Goal: Use online tool/utility: Utilize a website feature to perform a specific function

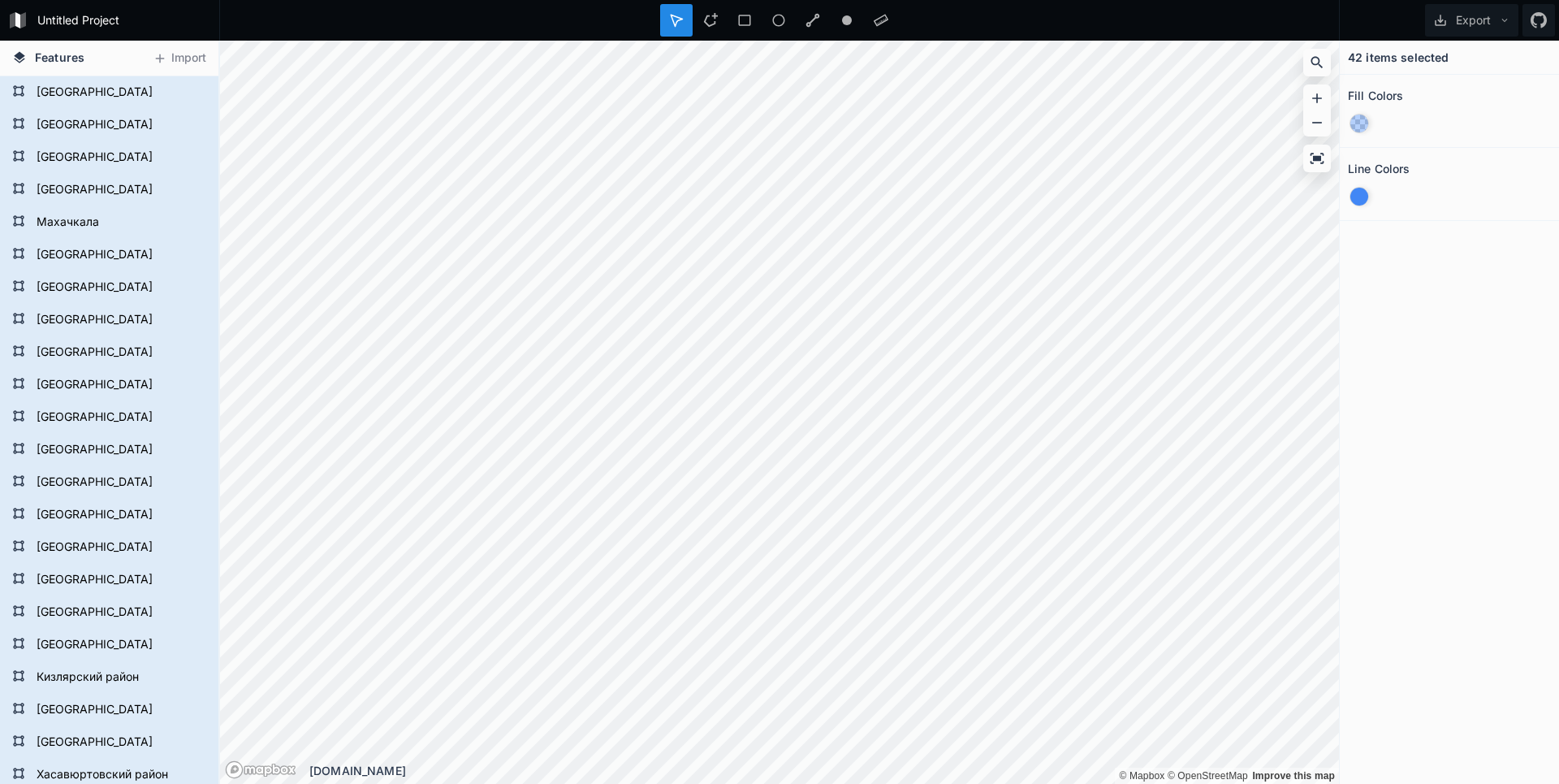
click at [1373, 455] on div "Features [GEOGRAPHIC_DATA] [GEOGRAPHIC_DATA] [GEOGRAPHIC_DATA] [GEOGRAPHIC_DATA…" at bounding box center [780, 412] width 1559 height 743
click at [1048, 410] on div "Modify" at bounding box center [1086, 412] width 162 height 33
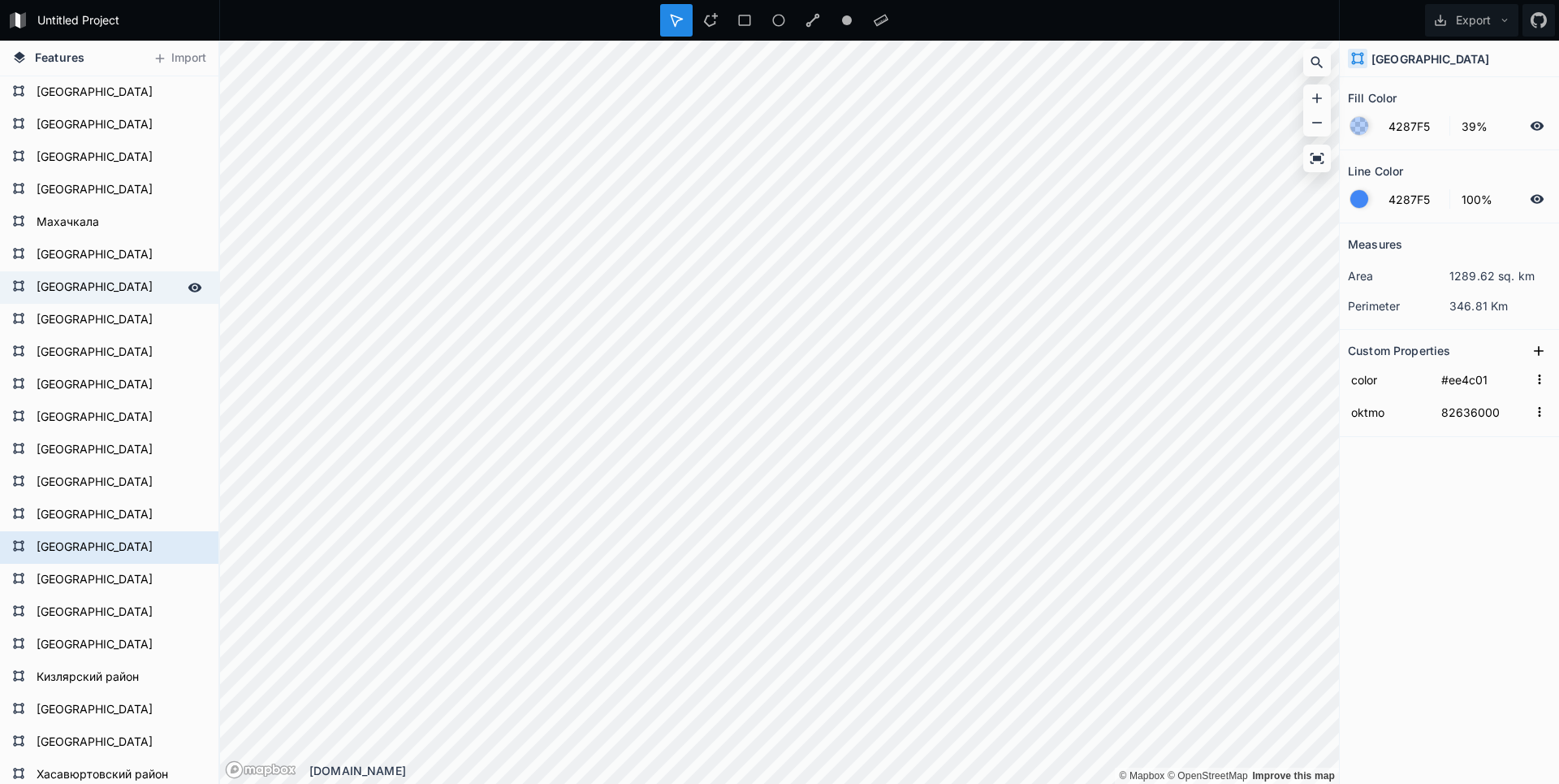
type input "#edd002"
type input "82611000"
type input "82701000"
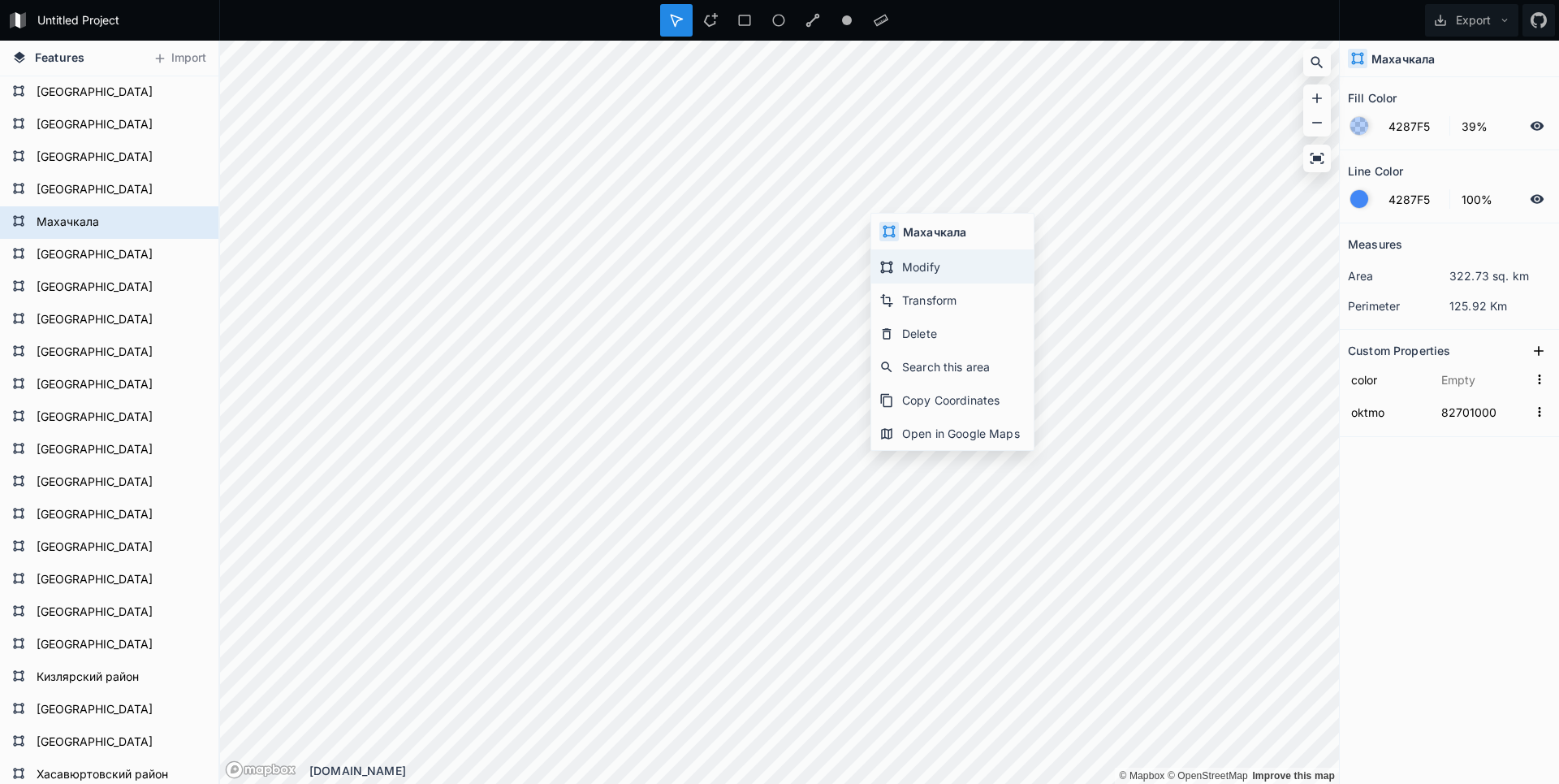
click at [916, 258] on div "Modify" at bounding box center [952, 266] width 162 height 33
type input "#ee4c01"
type input "82636000"
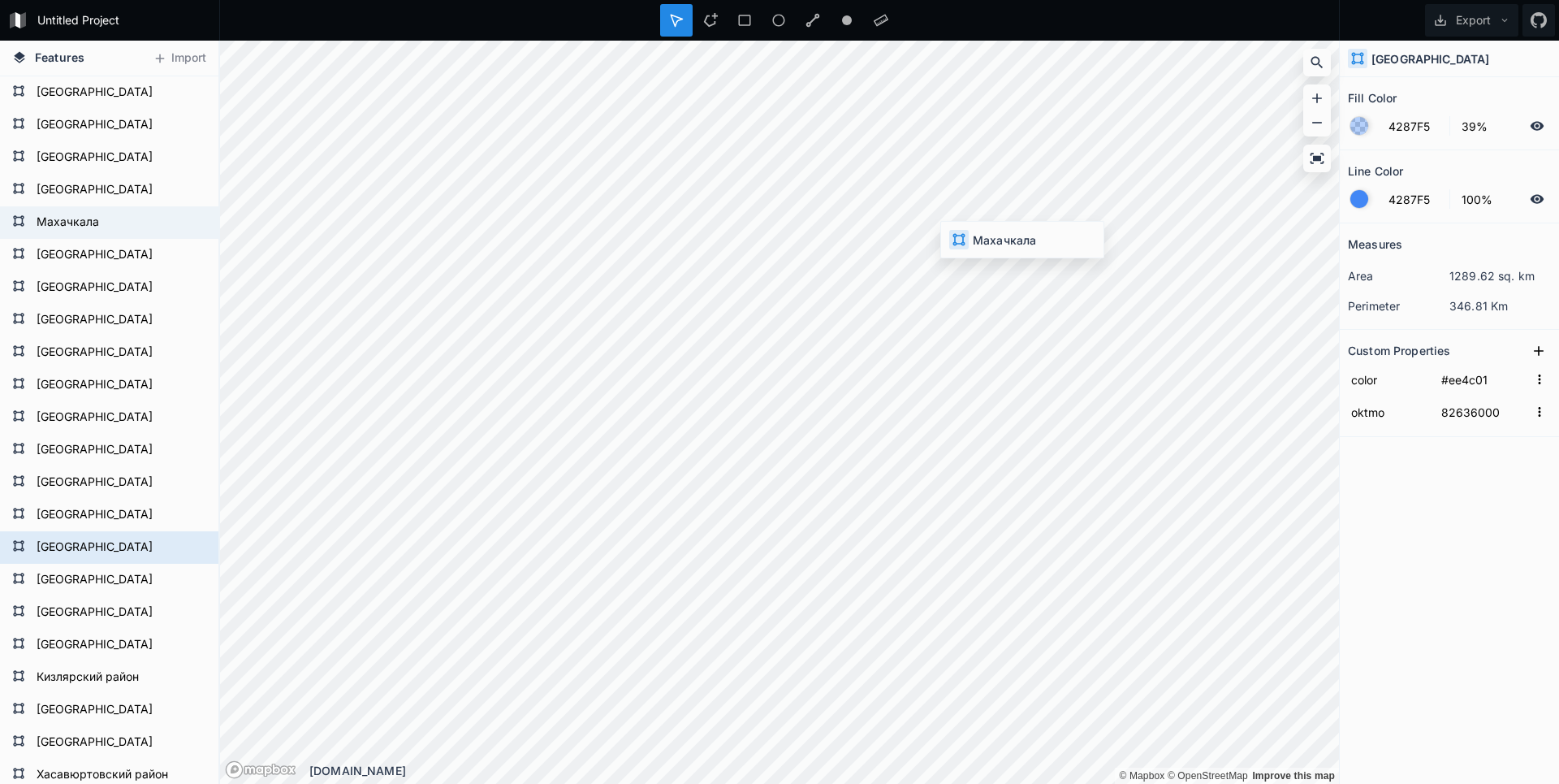
type input "82701000"
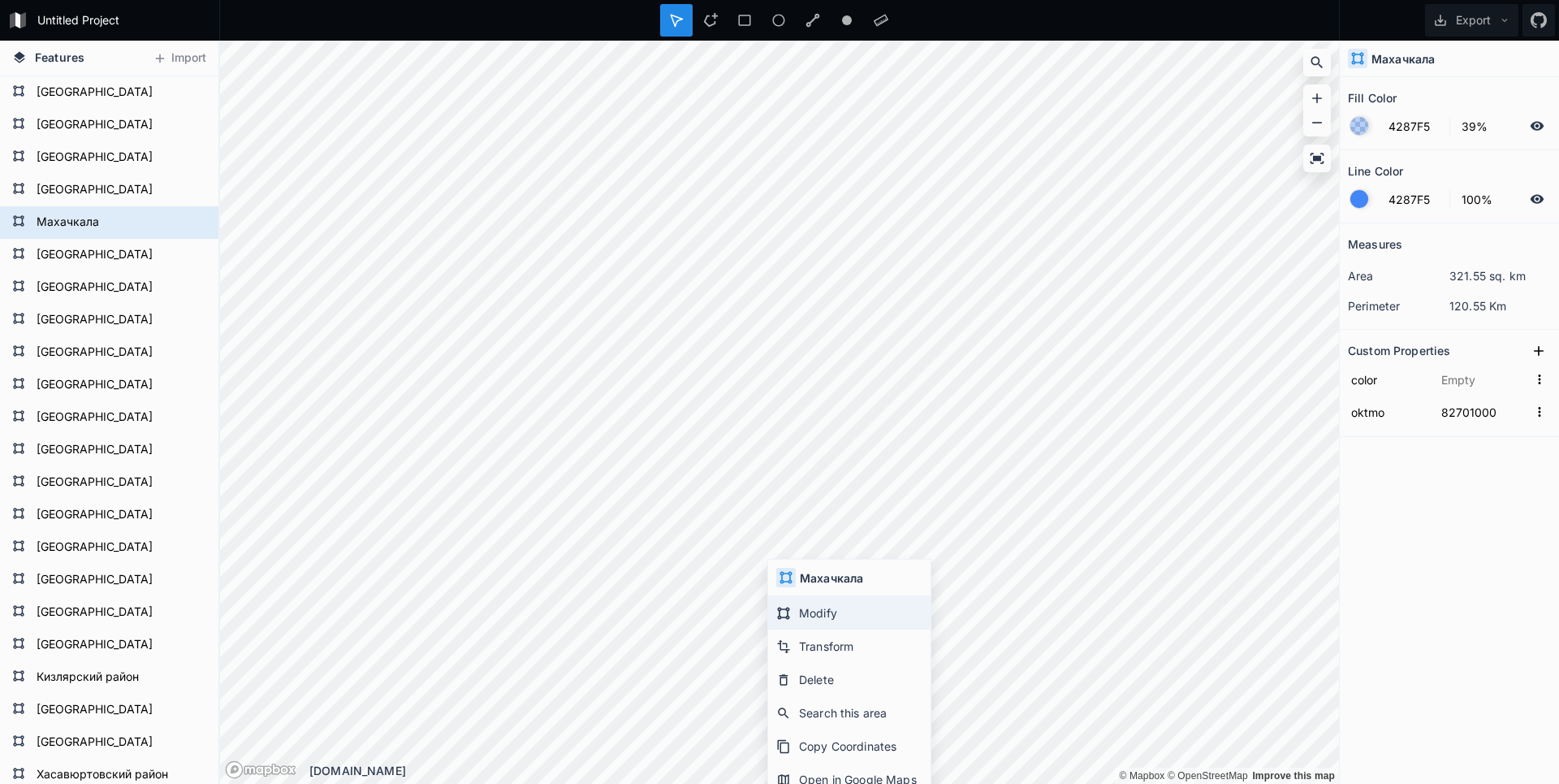
click at [872, 614] on div "Modify" at bounding box center [849, 612] width 162 height 33
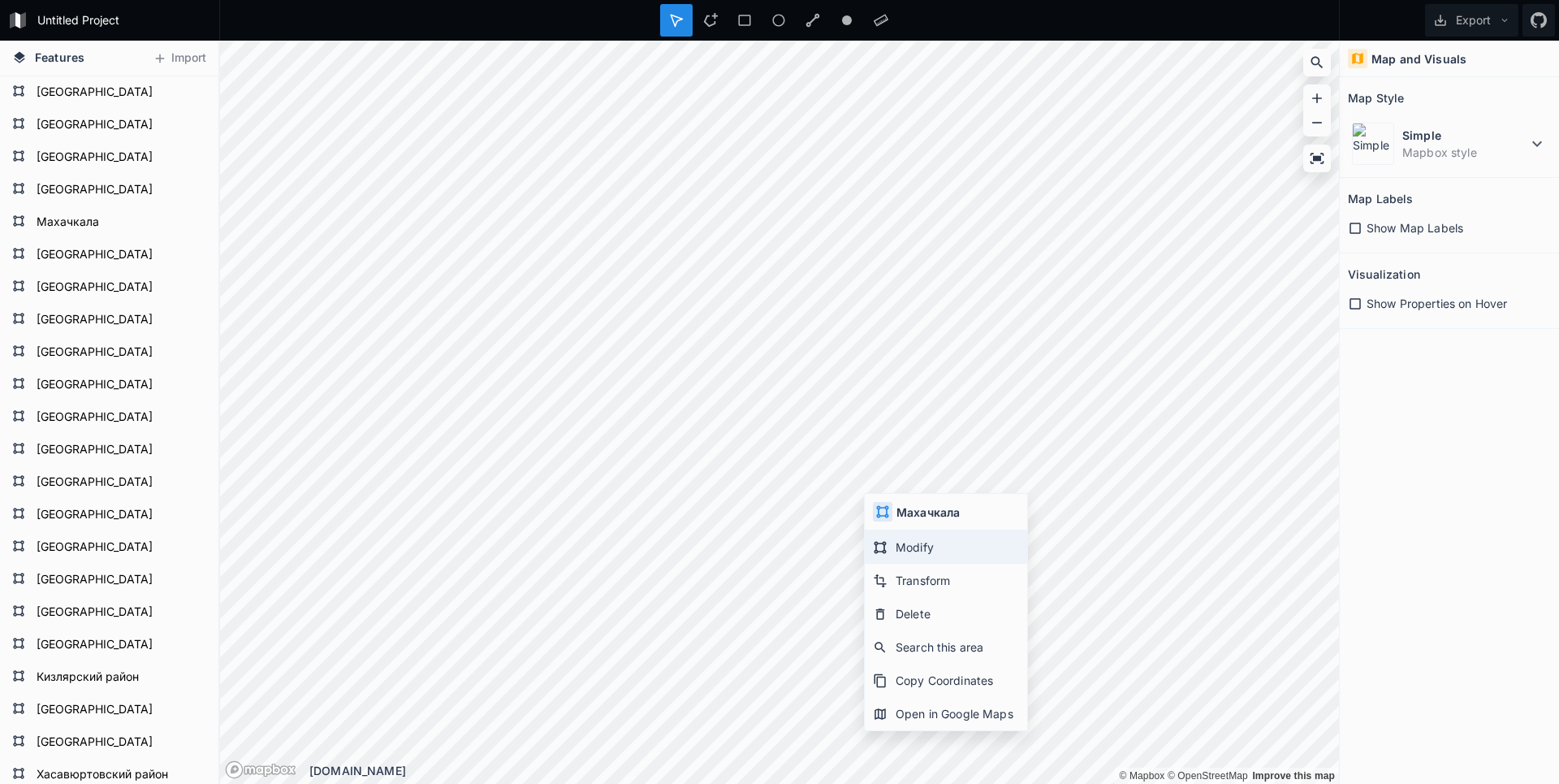
click at [903, 545] on div "Modify" at bounding box center [946, 546] width 162 height 33
click at [679, 32] on div "Untitled Project Export Features Import Лакский район Карабудахкентский район М…" at bounding box center [780, 392] width 1559 height 784
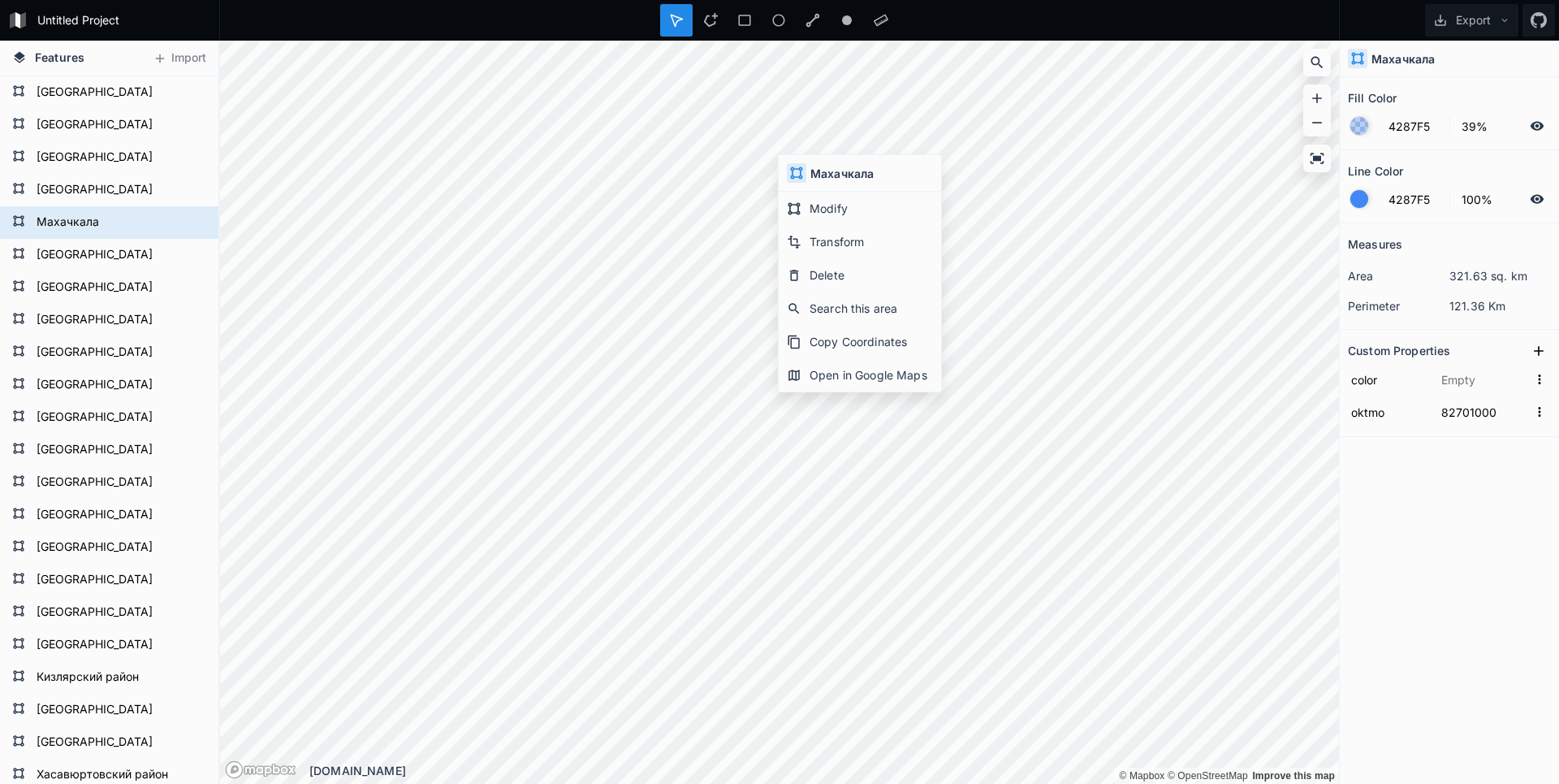
type input "#ee4c01"
type input "82635000"
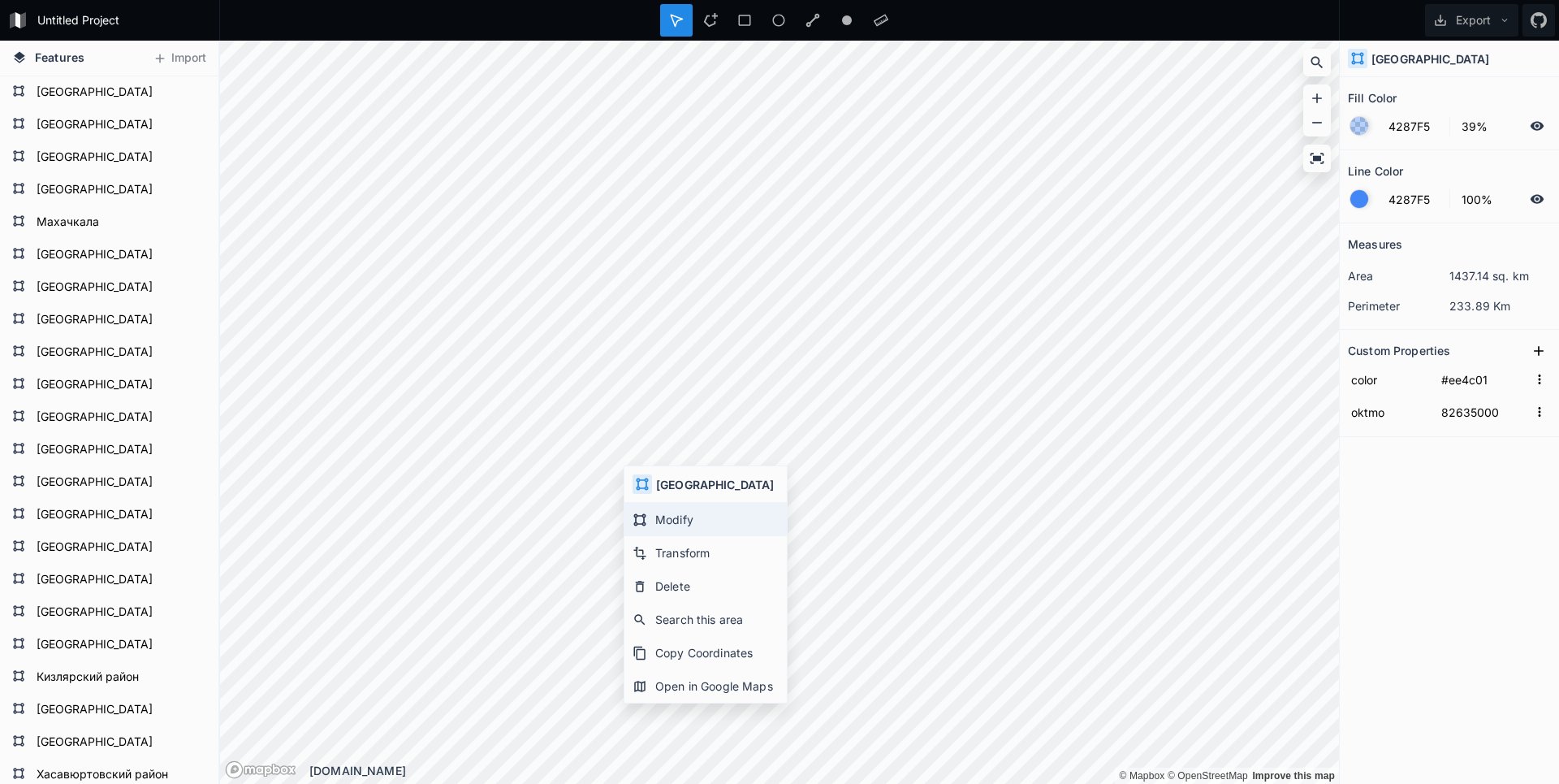
click at [689, 526] on div "Modify" at bounding box center [706, 518] width 162 height 33
type input "#edd002"
type input "82611000"
click at [1366, 597] on div "Features Import Лакский район Карабудахкентский район Магарамкентский район Аку…" at bounding box center [780, 412] width 1559 height 743
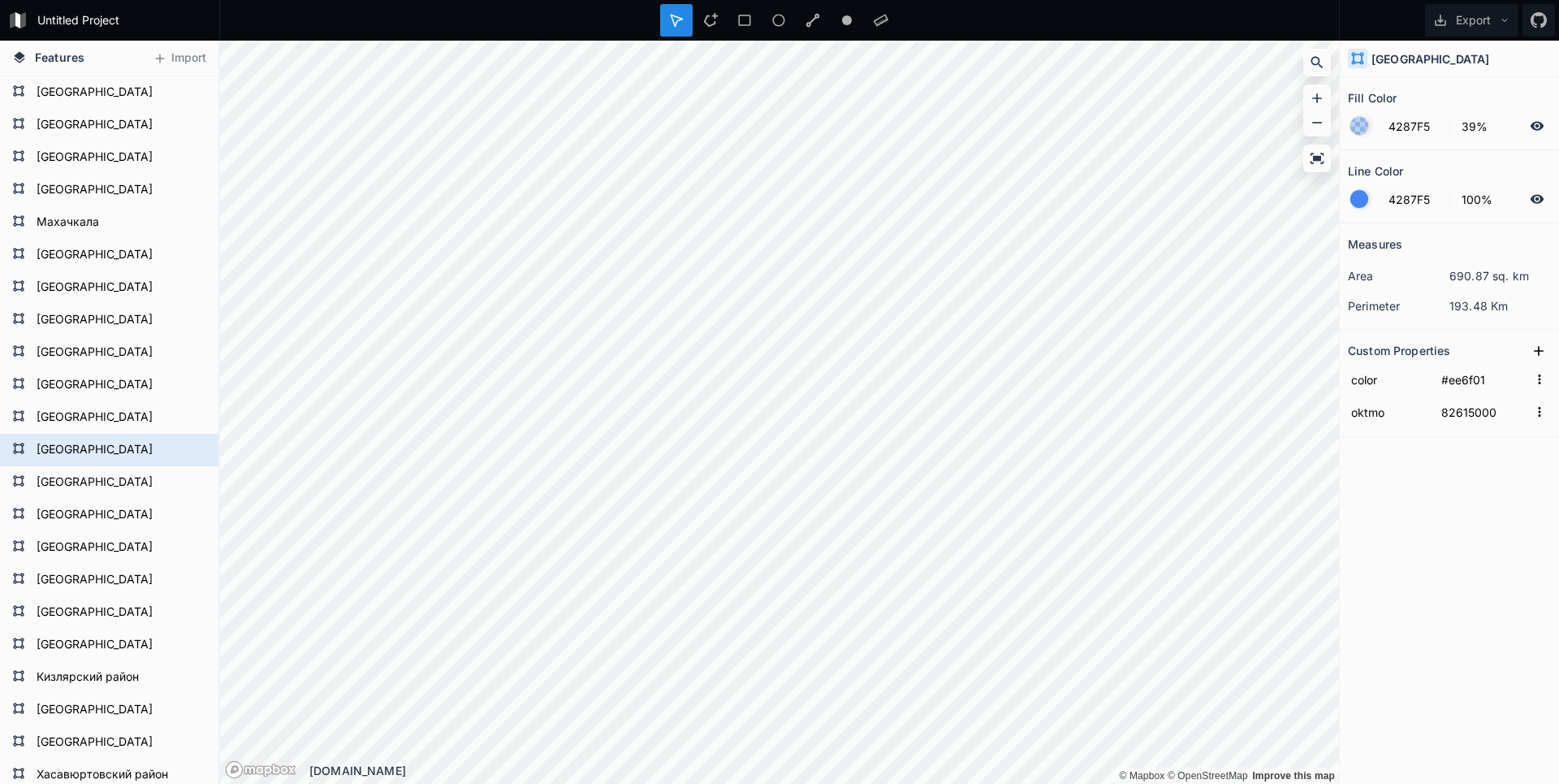
click at [1409, 556] on div "Features Import Лакский район Карабудахкентский район Магарамкентский район Аку…" at bounding box center [780, 412] width 1559 height 743
click at [1405, 524] on div "Features Import Лакский район Карабудахкентский район Магарамкентский район Аку…" at bounding box center [780, 412] width 1559 height 743
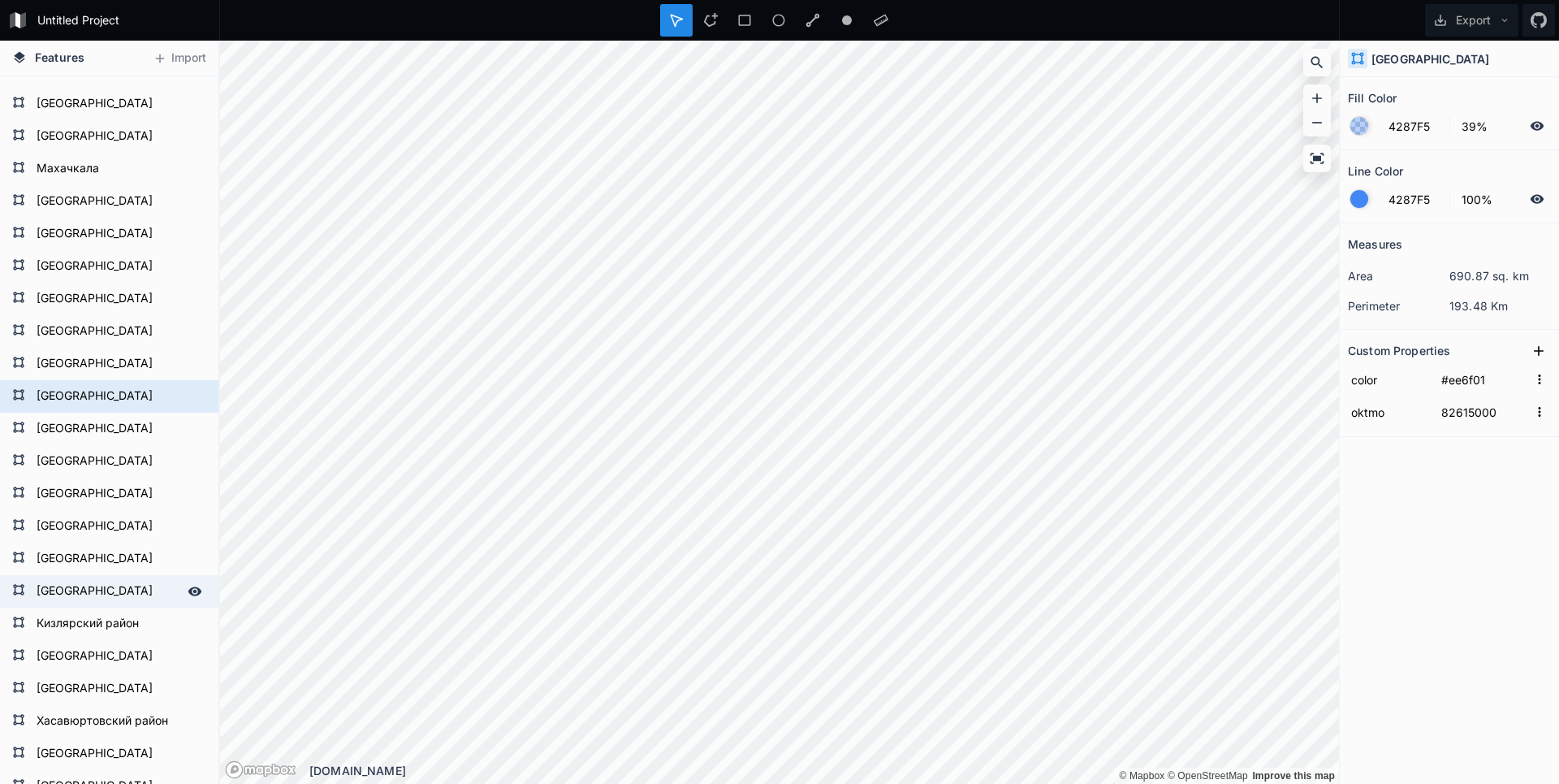
scroll to position [97, 0]
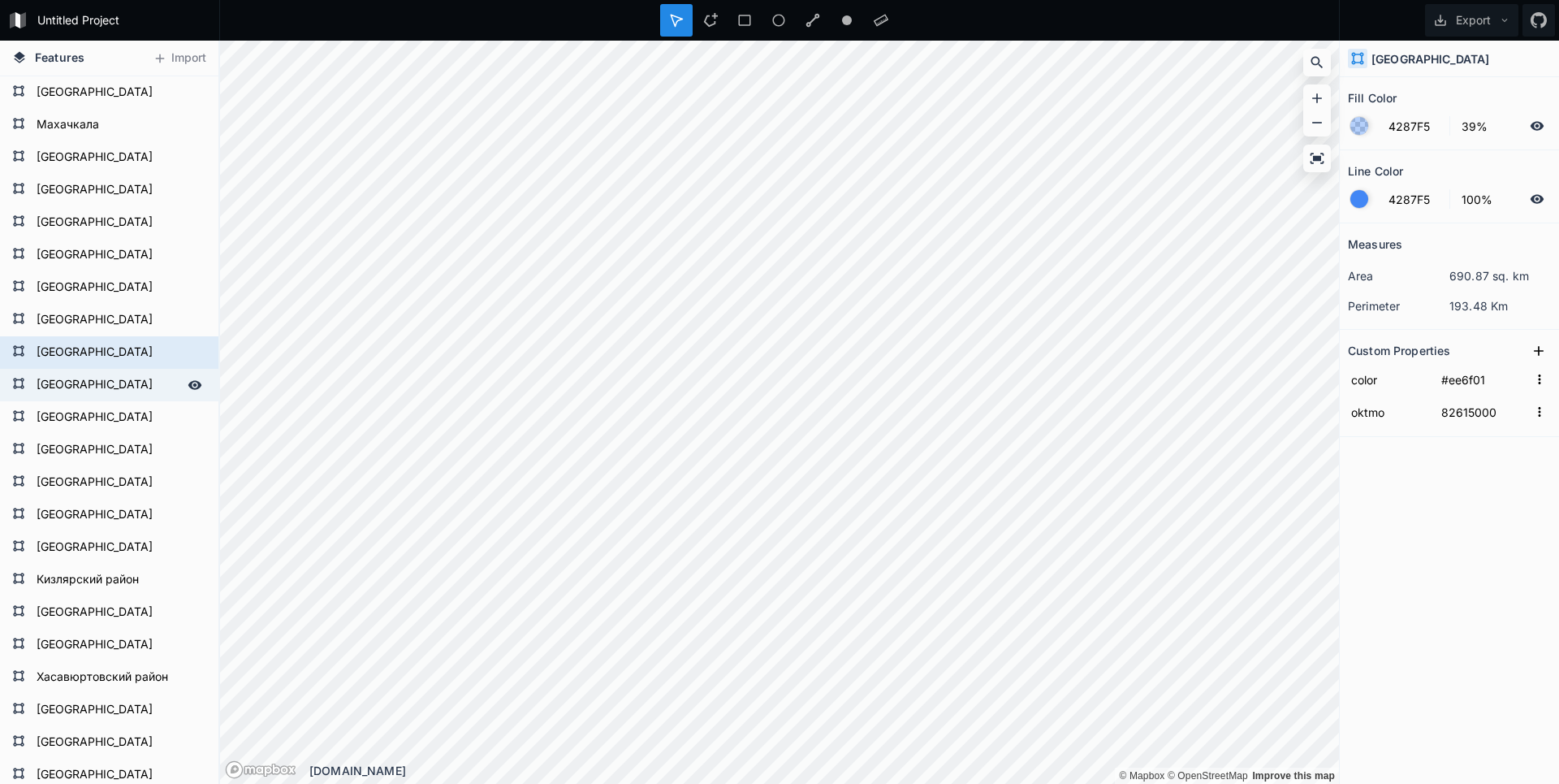
click at [130, 385] on form "Кайтагский район" at bounding box center [107, 384] width 152 height 24
type input "#eea401"
type input "82623000"
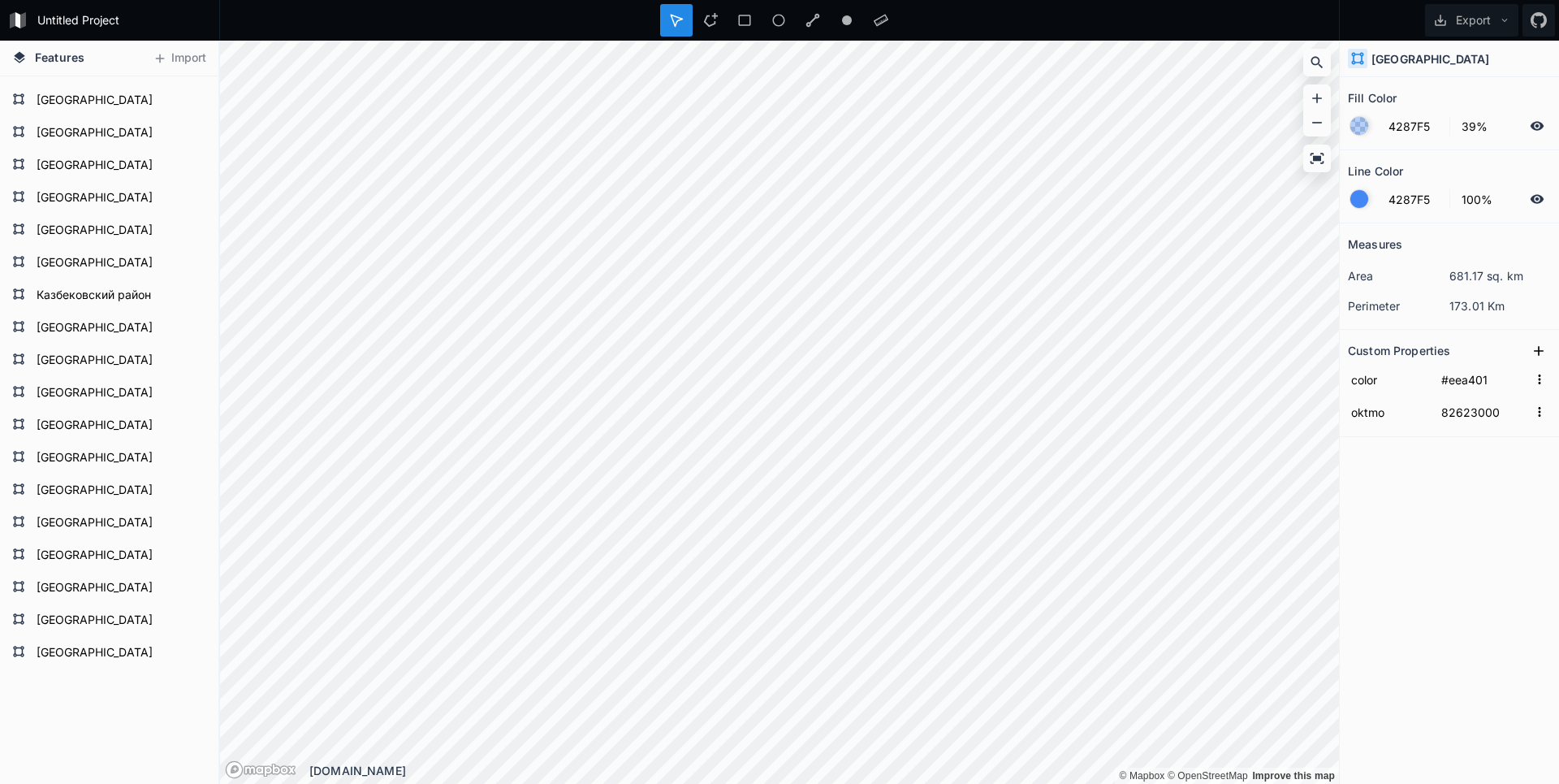
scroll to position [776, 0]
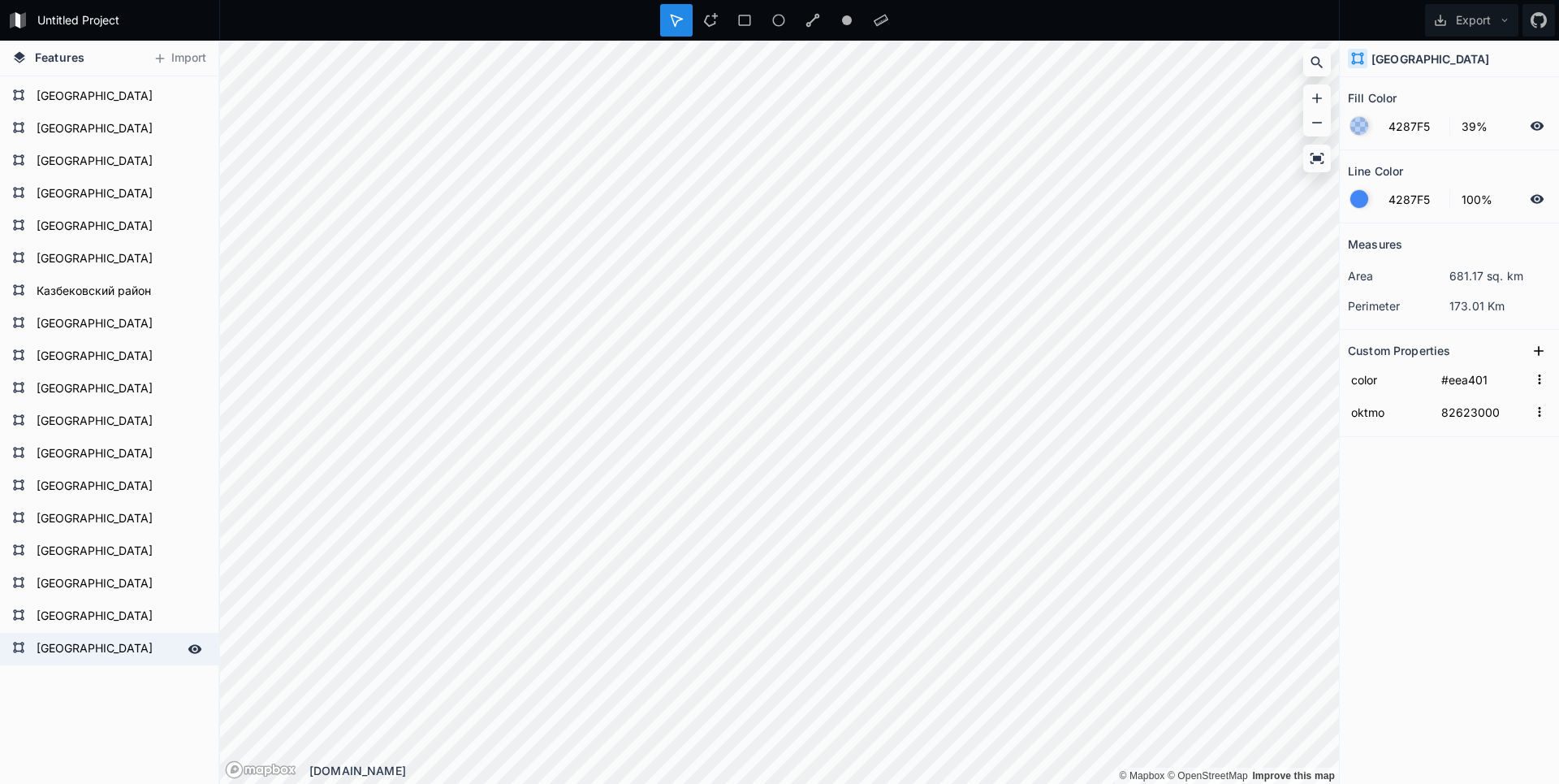
click at [64, 658] on form "Каякентский район" at bounding box center [107, 648] width 152 height 24
type input "#b0f100"
type input "82624000"
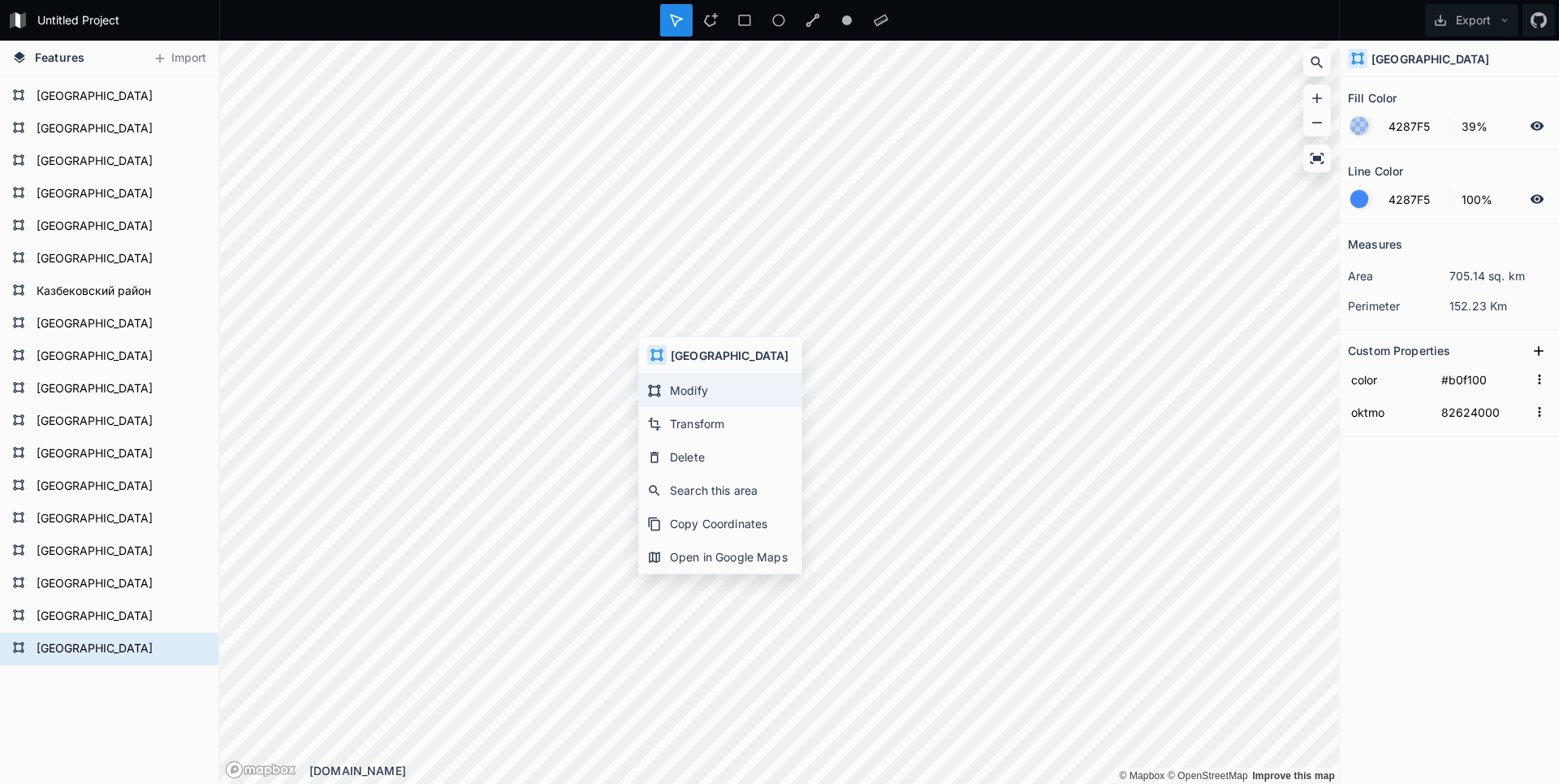
click at [680, 387] on div "Modify" at bounding box center [720, 390] width 162 height 33
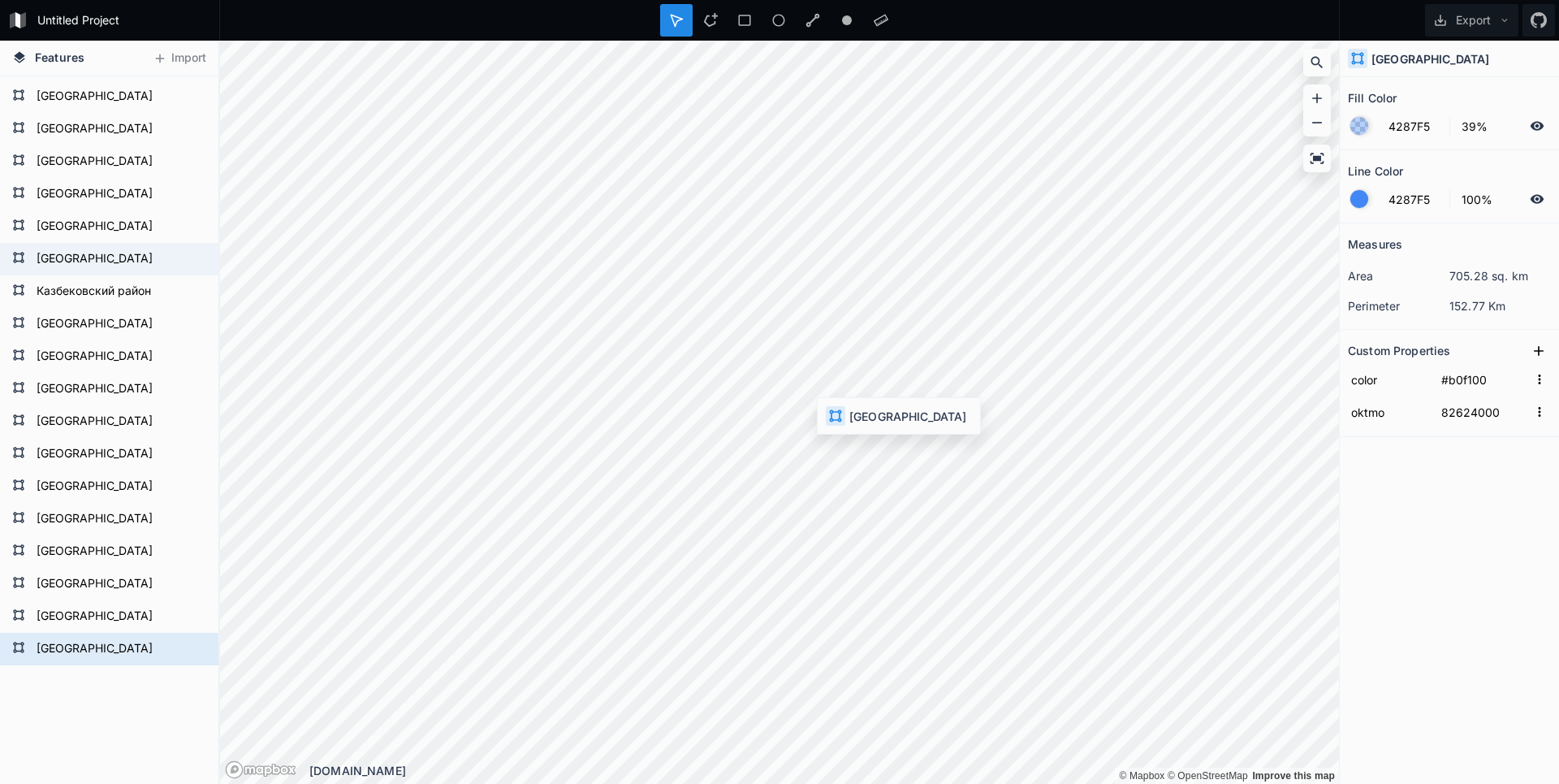
type input "#c70000"
type input "82620000"
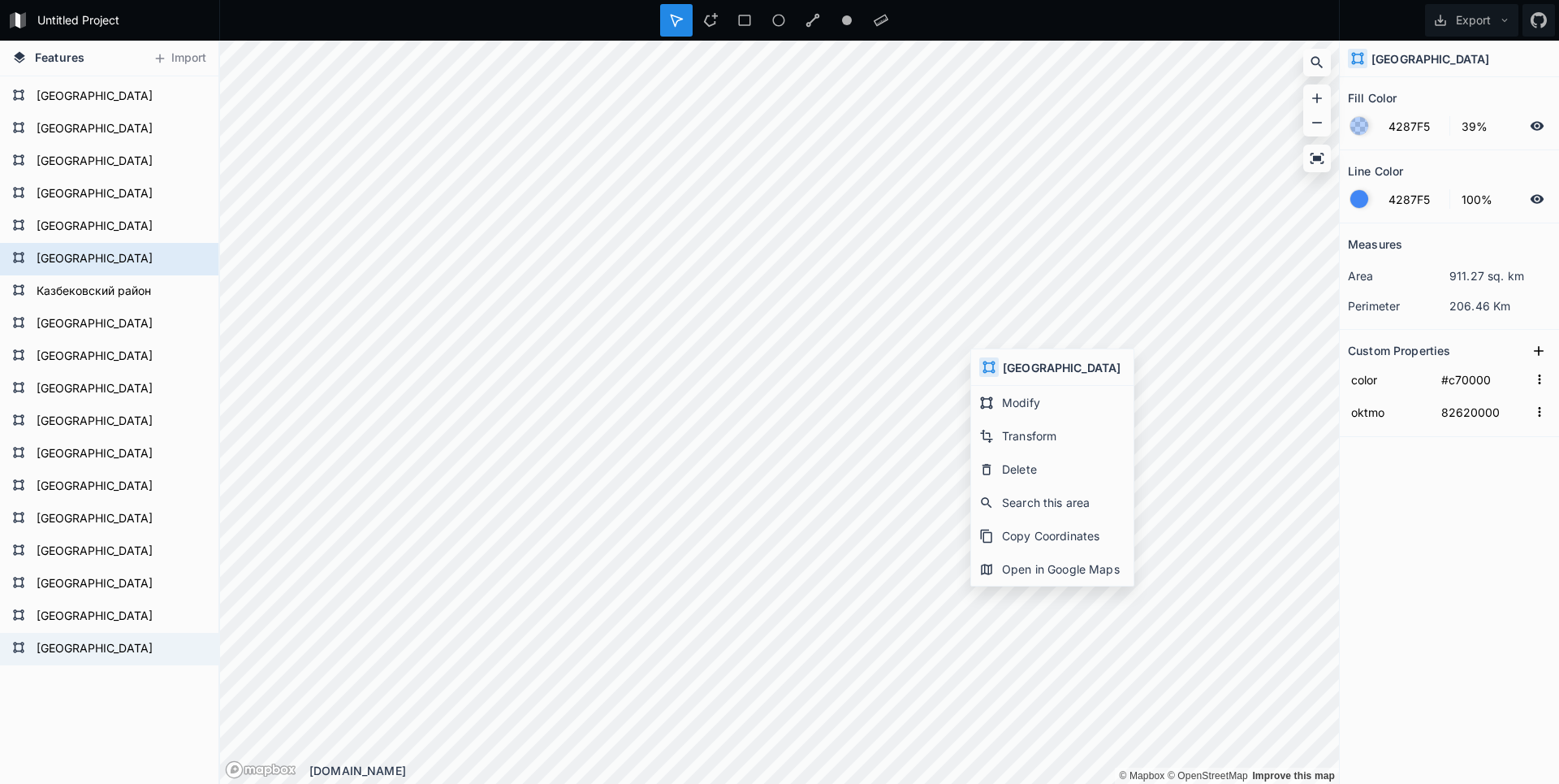
type input "#b0f100"
type input "82624000"
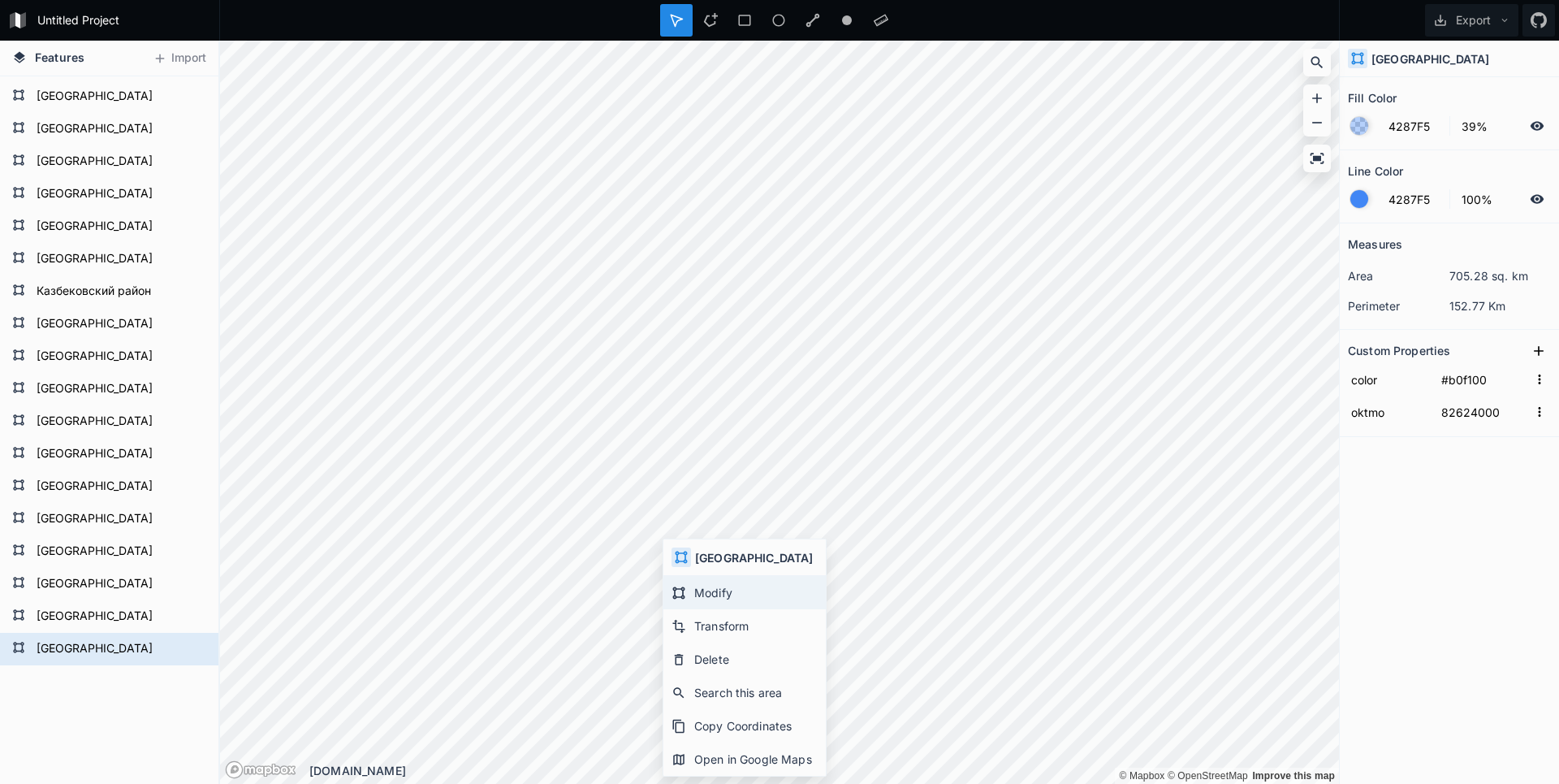
click at [692, 584] on div "Modify" at bounding box center [744, 592] width 162 height 33
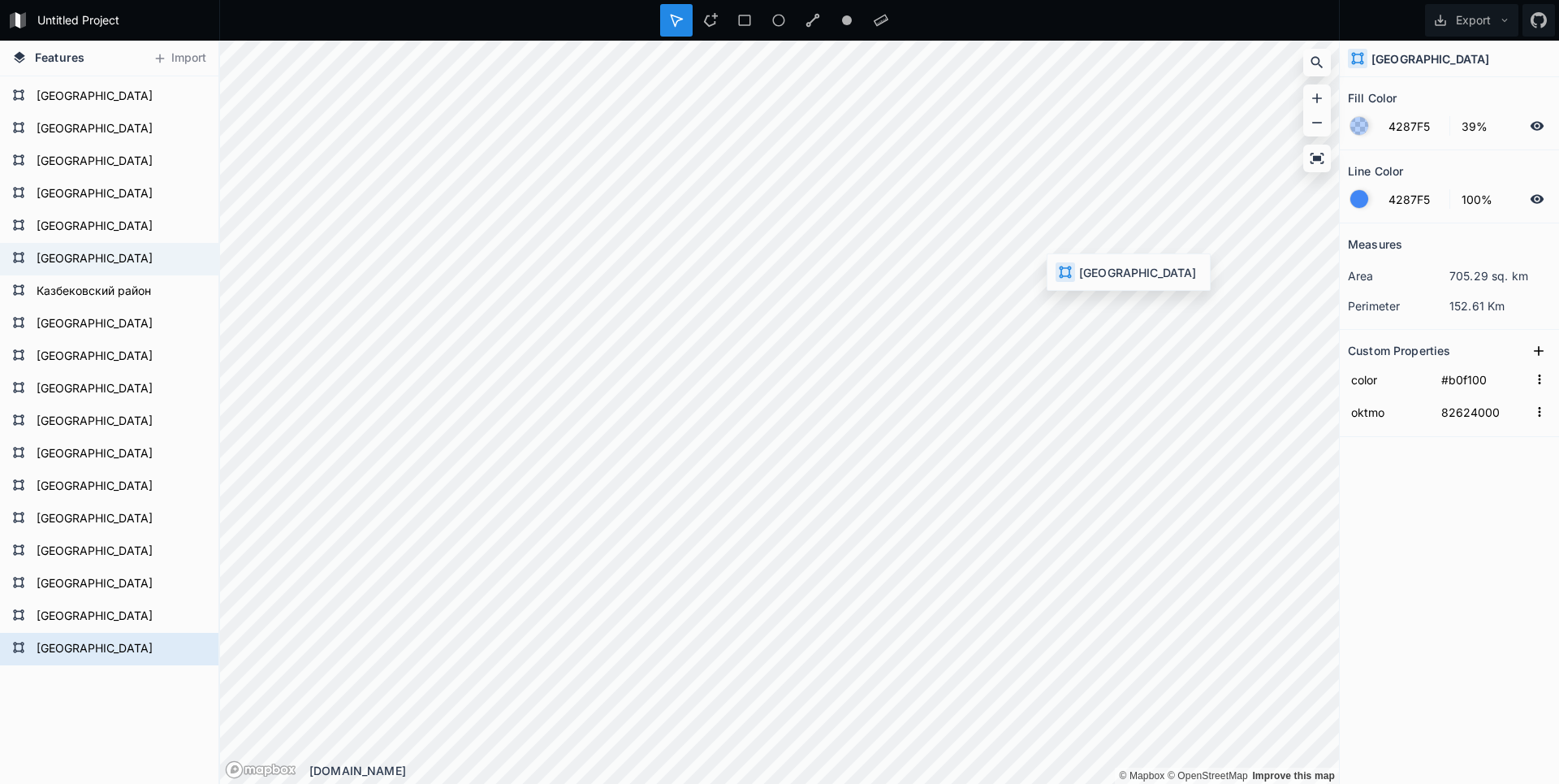
type input "#c70000"
type input "82620000"
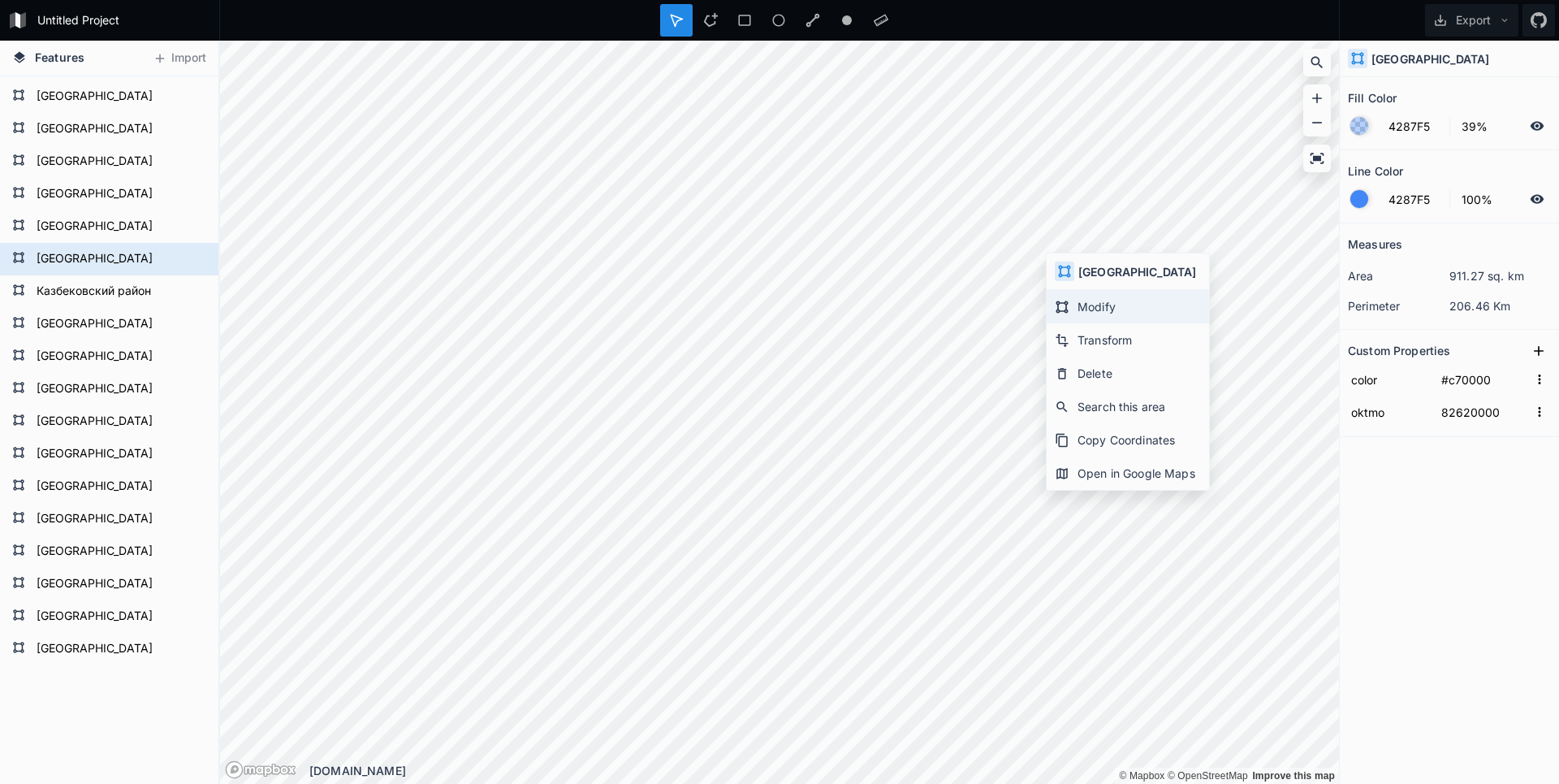
click at [1066, 298] on div "Modify" at bounding box center [1128, 306] width 162 height 33
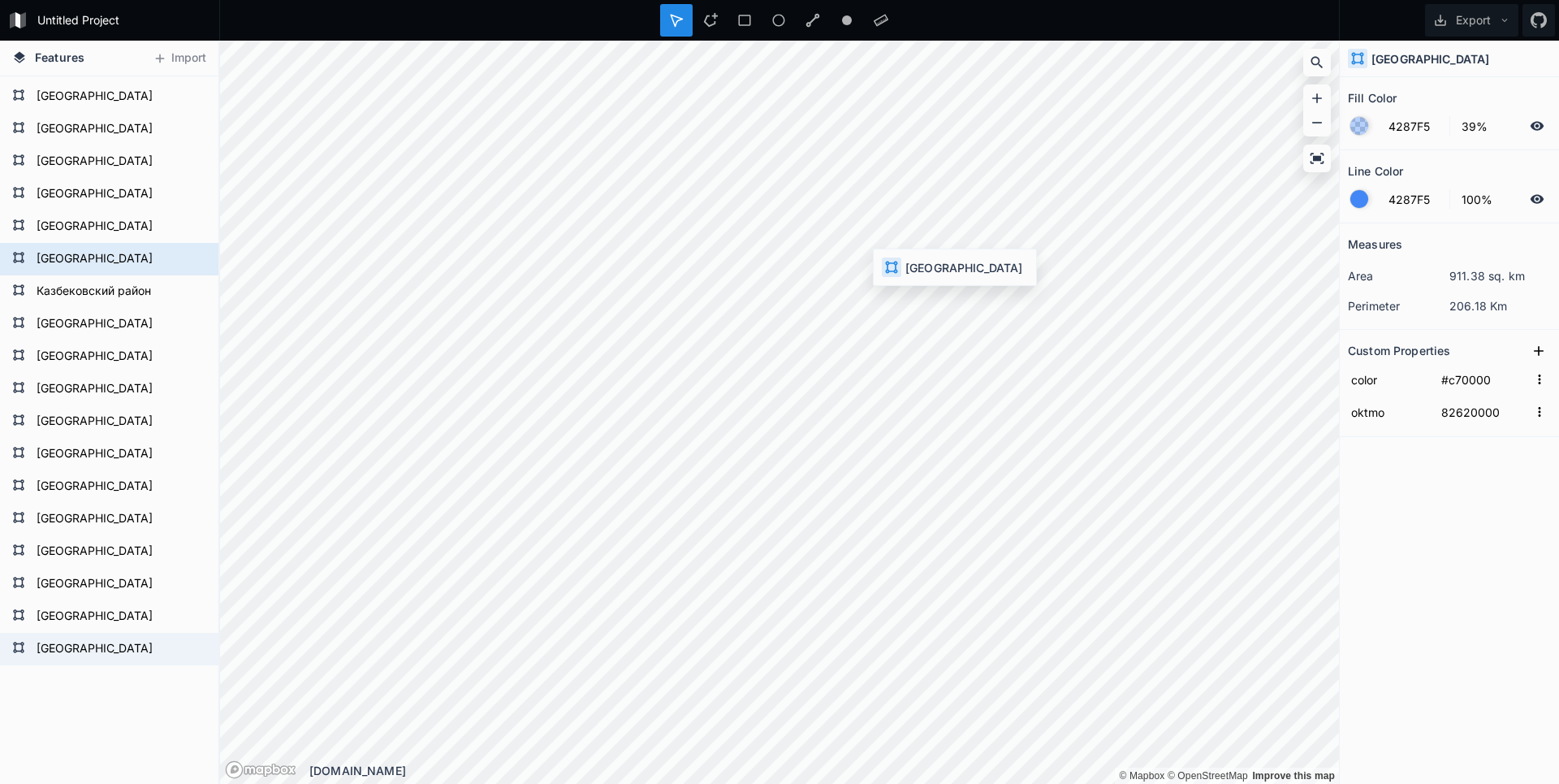
type input "#b0f100"
type input "82624000"
click at [649, 783] on html "Untitled Project Export Features Import Каякентский район Новолакский район Гун…" at bounding box center [780, 392] width 1559 height 784
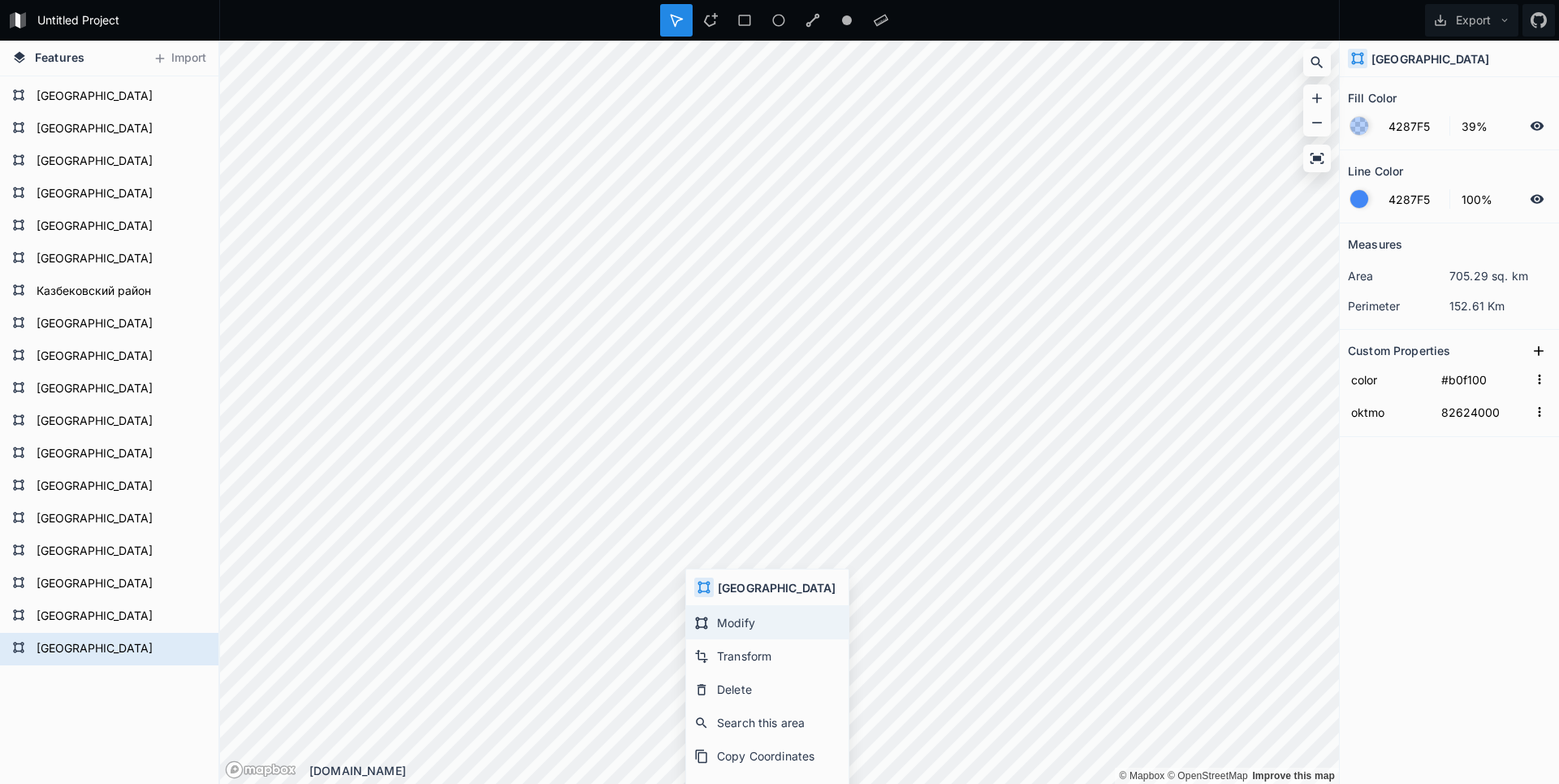
click at [716, 619] on div "Modify" at bounding box center [767, 622] width 162 height 33
type input "#ee4c01"
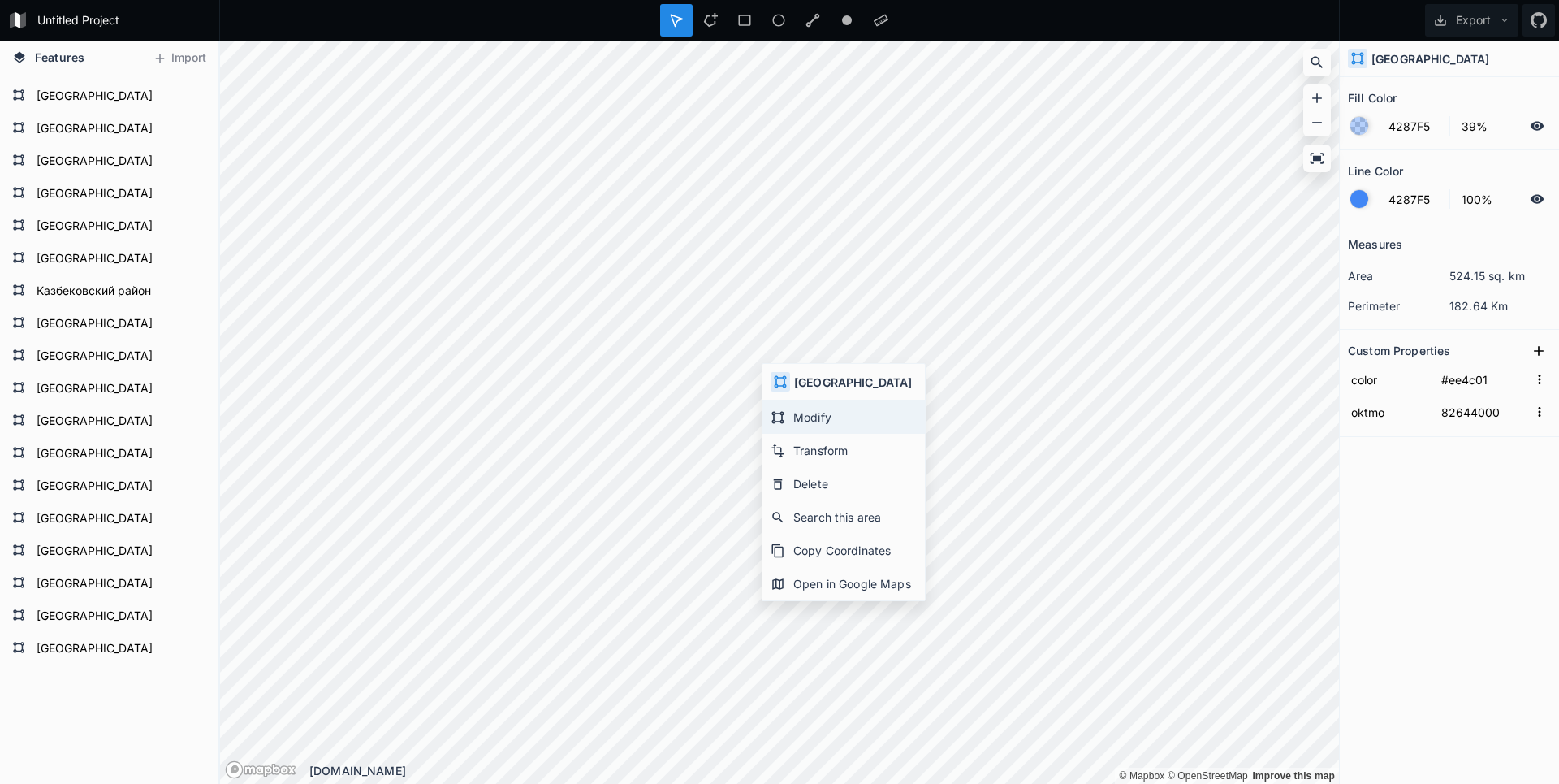
click at [789, 419] on div "Modify" at bounding box center [843, 417] width 162 height 33
type input "82636000"
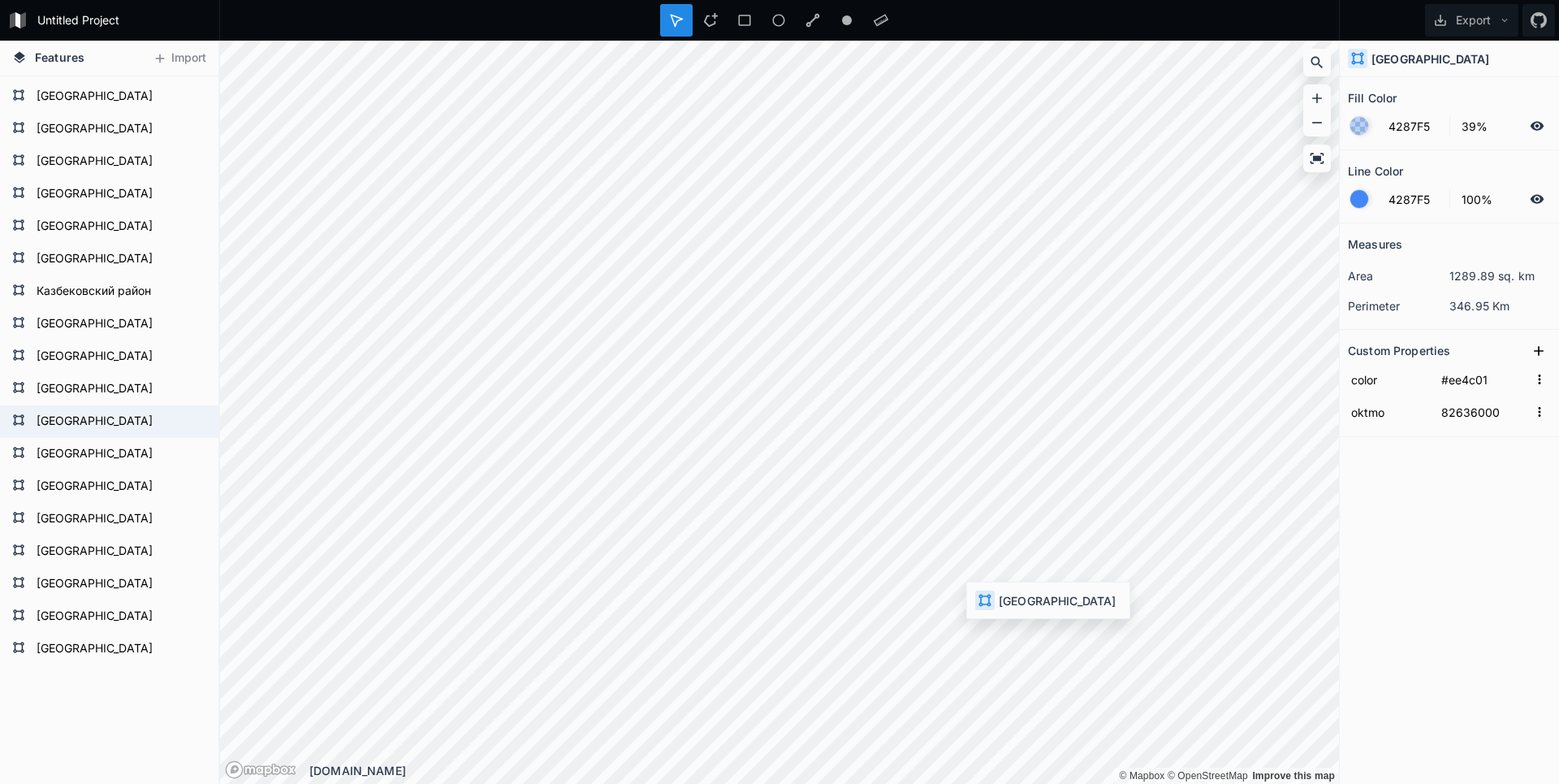
type input "#23ef01"
type input "82626000"
click at [1489, 20] on button "Export" at bounding box center [1472, 21] width 94 height 32
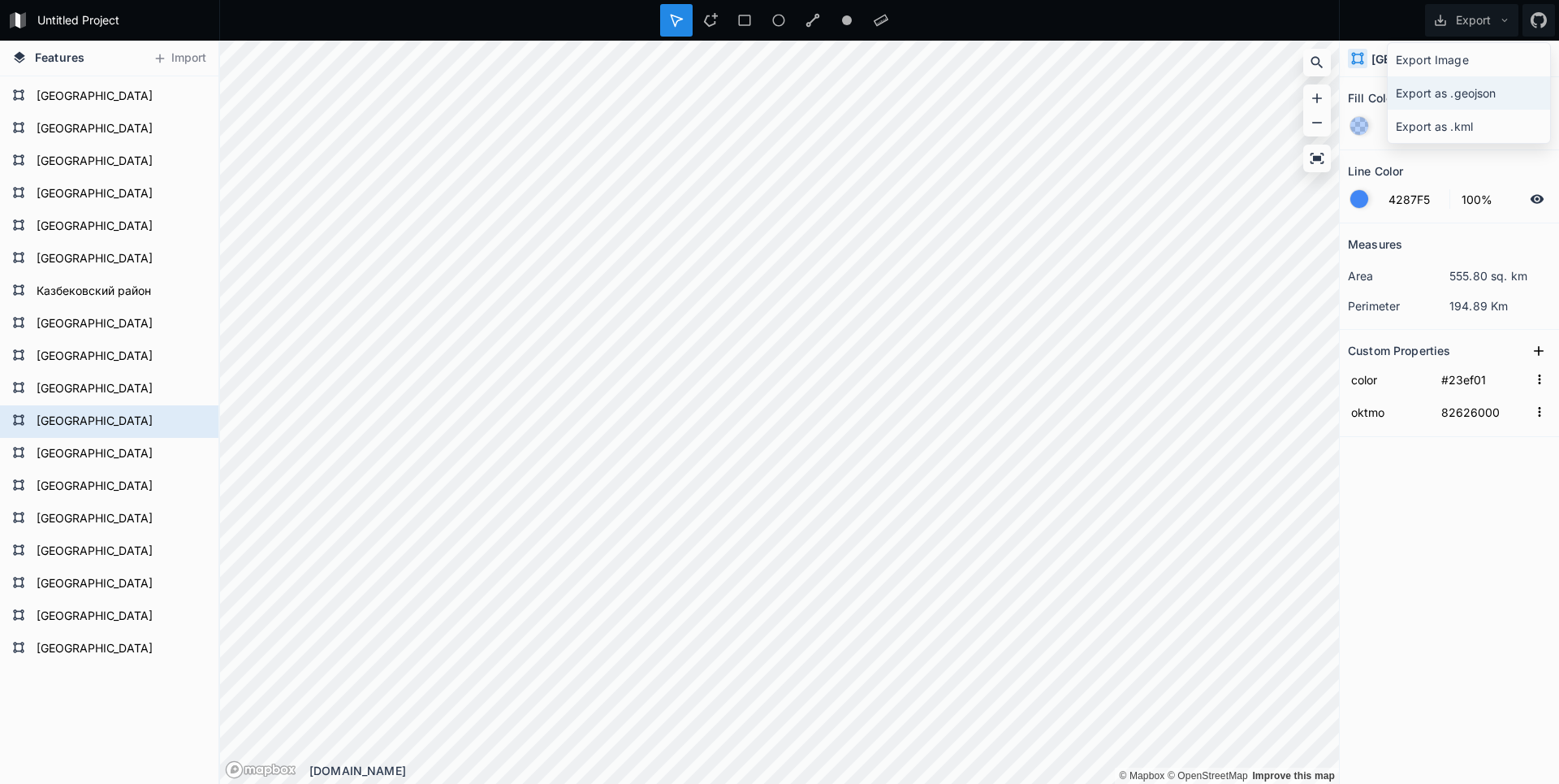
click at [1449, 99] on div "Export as .geojson" at bounding box center [1469, 93] width 162 height 33
click at [765, 30] on div "Untitled Project Export Features Import Каякентский район Новолакский район Гун…" at bounding box center [780, 392] width 1559 height 784
click at [178, 431] on div "Features Import Каякентский район Новолакский район Гунибский район Ногайский р…" at bounding box center [780, 412] width 1559 height 743
click at [1010, 776] on div "© Mapbox © OpenStreetMap Improve this map © Mapbox © OpenStreetMap Improve this…" at bounding box center [779, 412] width 1119 height 743
click at [496, 0] on html "Untitled Project Export Features Import Каякентский район Новолакский район Гун…" at bounding box center [780, 392] width 1559 height 784
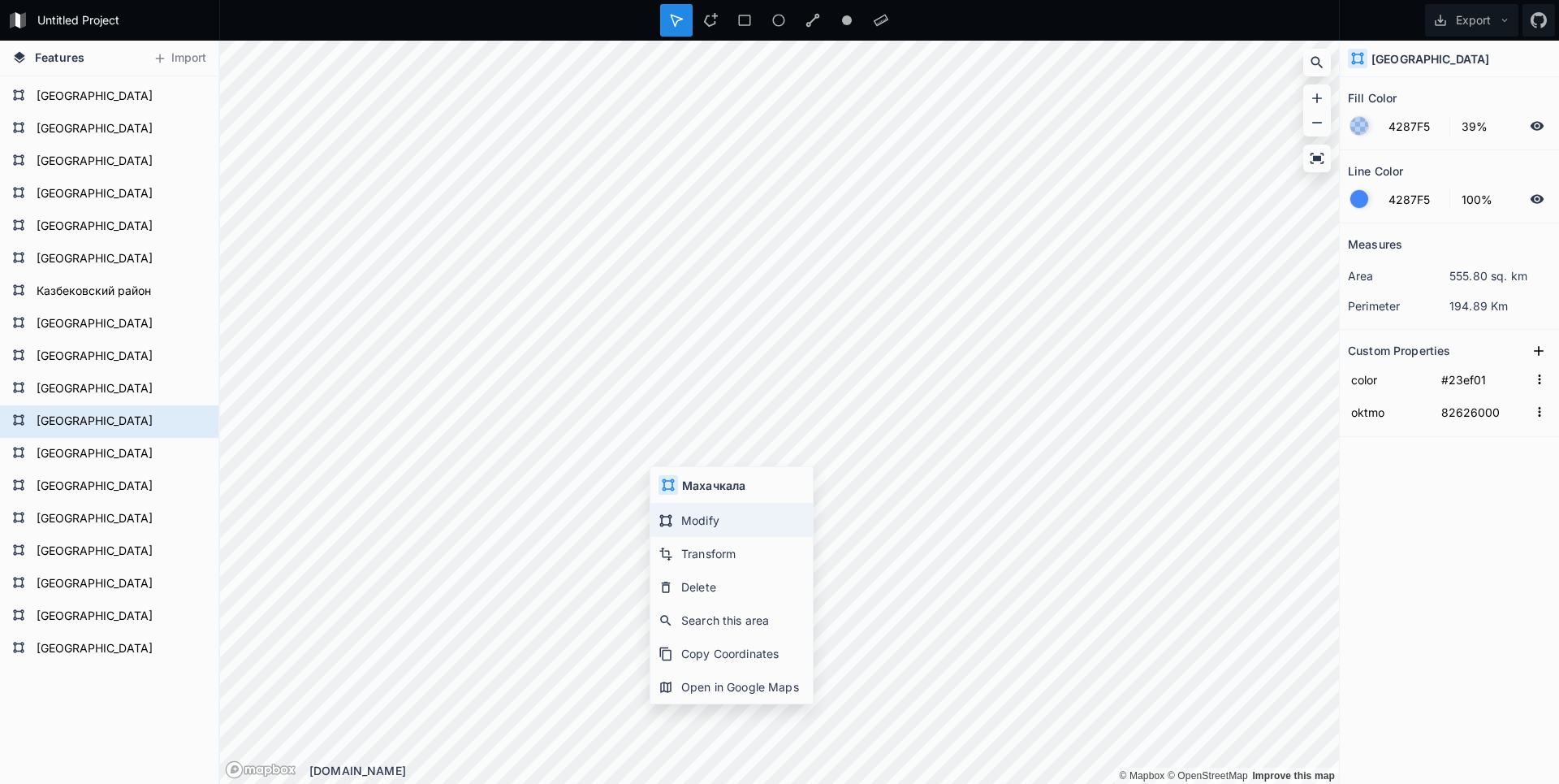
click at [698, 518] on div "Modify" at bounding box center [732, 519] width 162 height 33
type input "82701000"
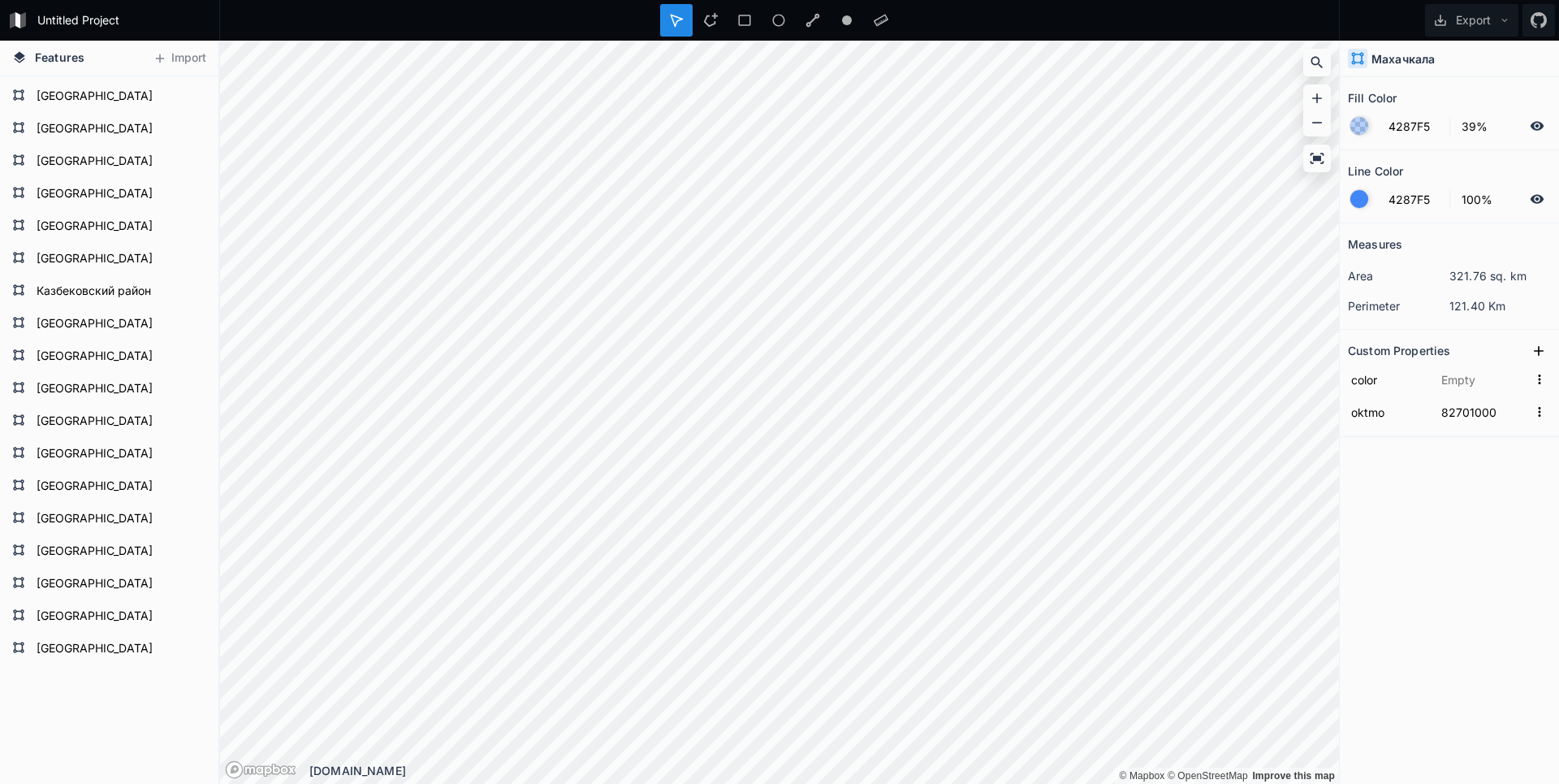
click at [584, 39] on div "Untitled Project Export Features Import Каякентский район Новолакский район Гун…" at bounding box center [780, 392] width 1559 height 784
type input "#ee4c01"
type input "82636000"
click at [596, 477] on div "Modify" at bounding box center [624, 478] width 162 height 33
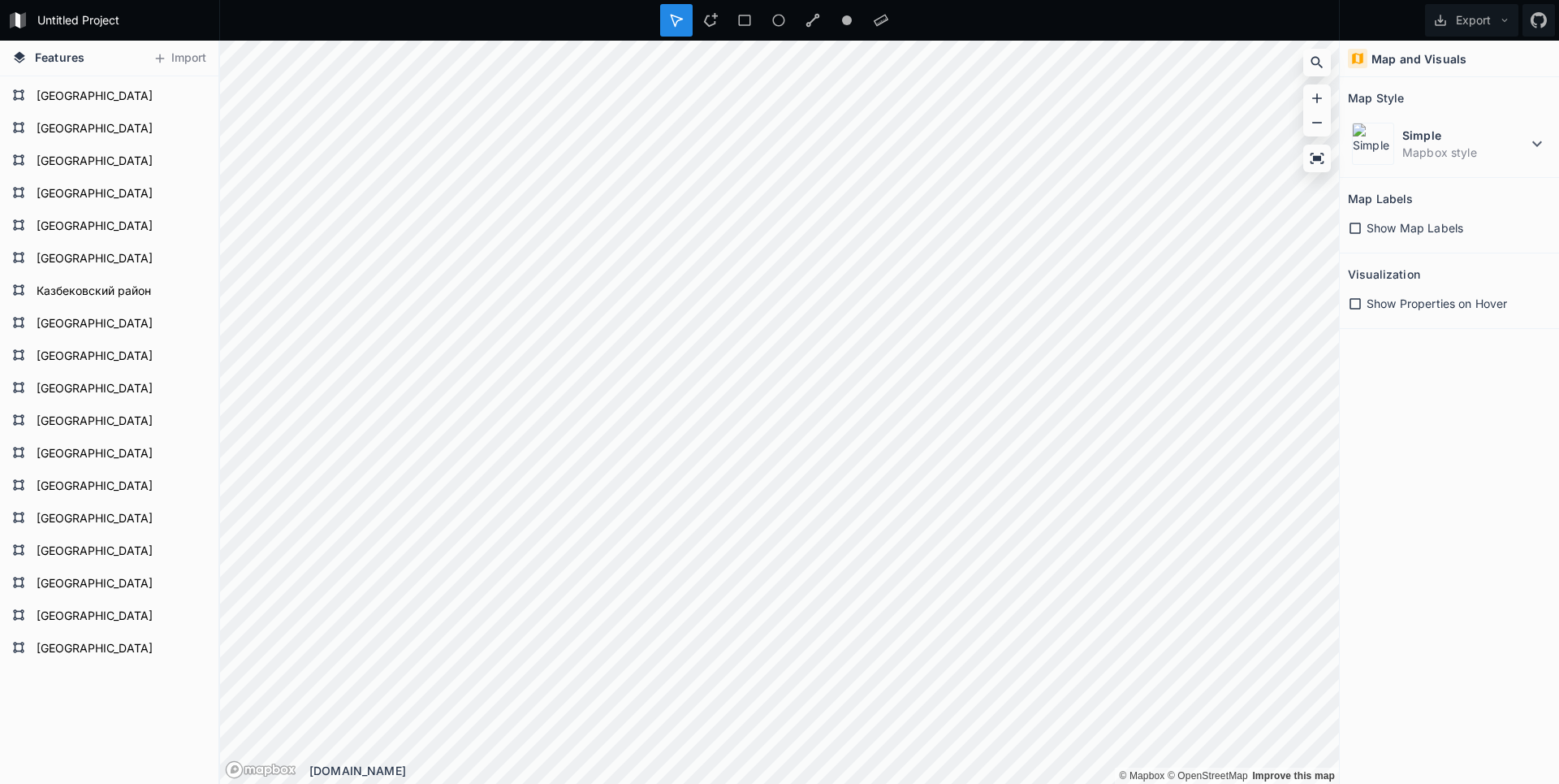
click at [1497, 446] on div "Features Import Каякентский район Новолакский район Гунибский район Ногайский р…" at bounding box center [780, 412] width 1559 height 743
click at [928, 426] on div "Modify" at bounding box center [959, 431] width 162 height 33
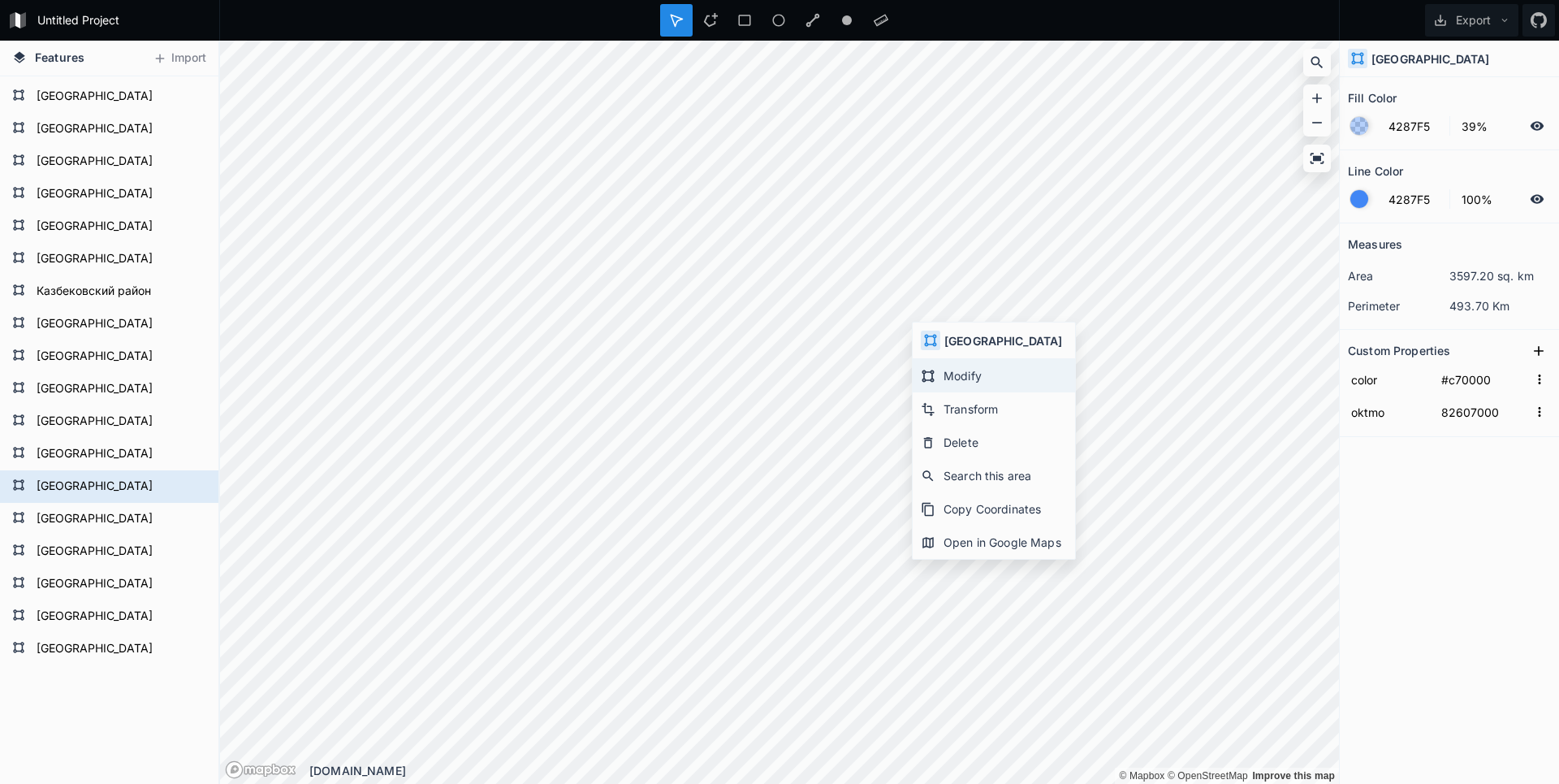
click at [935, 364] on div "Modify" at bounding box center [994, 375] width 162 height 33
type input "#23ef01"
type input "82627000"
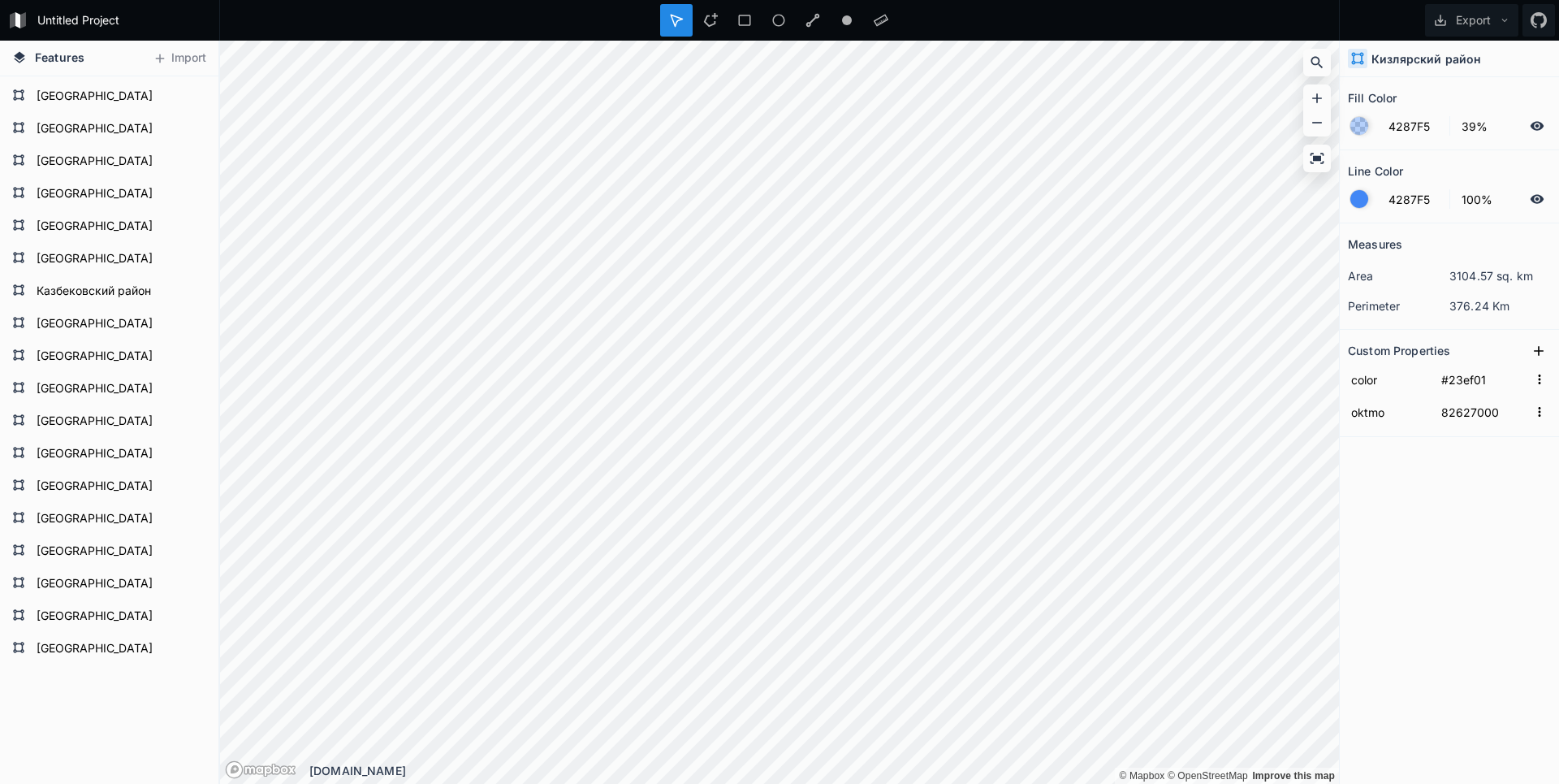
click at [913, 783] on html "Untitled Project Export Features Import Каякентский район Новолакский район Гун…" at bounding box center [780, 392] width 1559 height 784
click at [740, 783] on html "Untitled Project Export Features Import Каякентский район Новолакский район Гун…" at bounding box center [780, 392] width 1559 height 784
click at [868, 783] on html "Untitled Project Export Features Import Каякентский район Новолакский район Гун…" at bounding box center [780, 392] width 1559 height 784
click at [972, 783] on html "Untitled Project Export Features Import Каякентский район Новолакский район Гун…" at bounding box center [780, 392] width 1559 height 784
click at [726, 415] on div "Modify" at bounding box center [774, 419] width 162 height 33
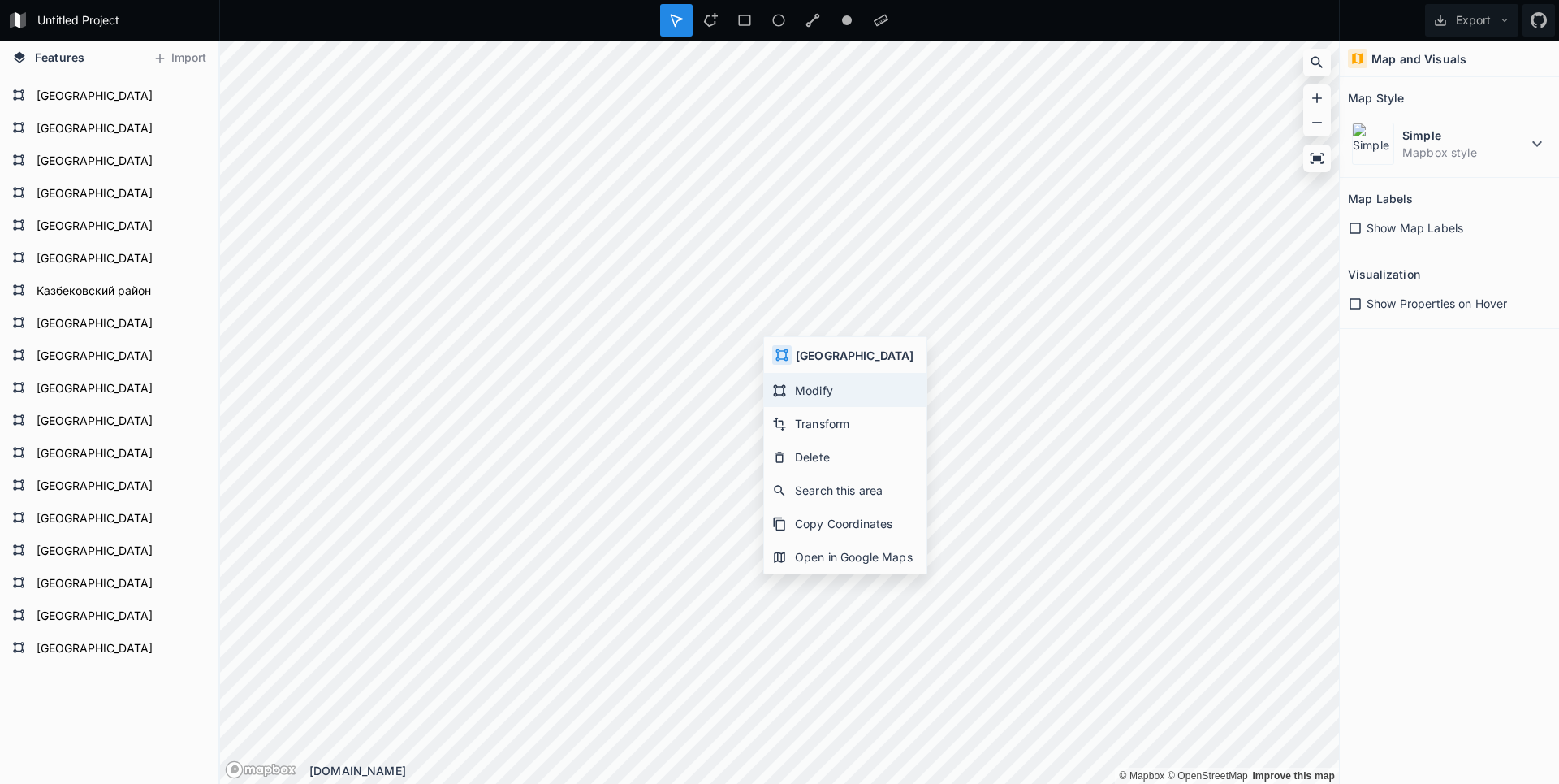
click at [819, 381] on div "Modify" at bounding box center [845, 390] width 162 height 33
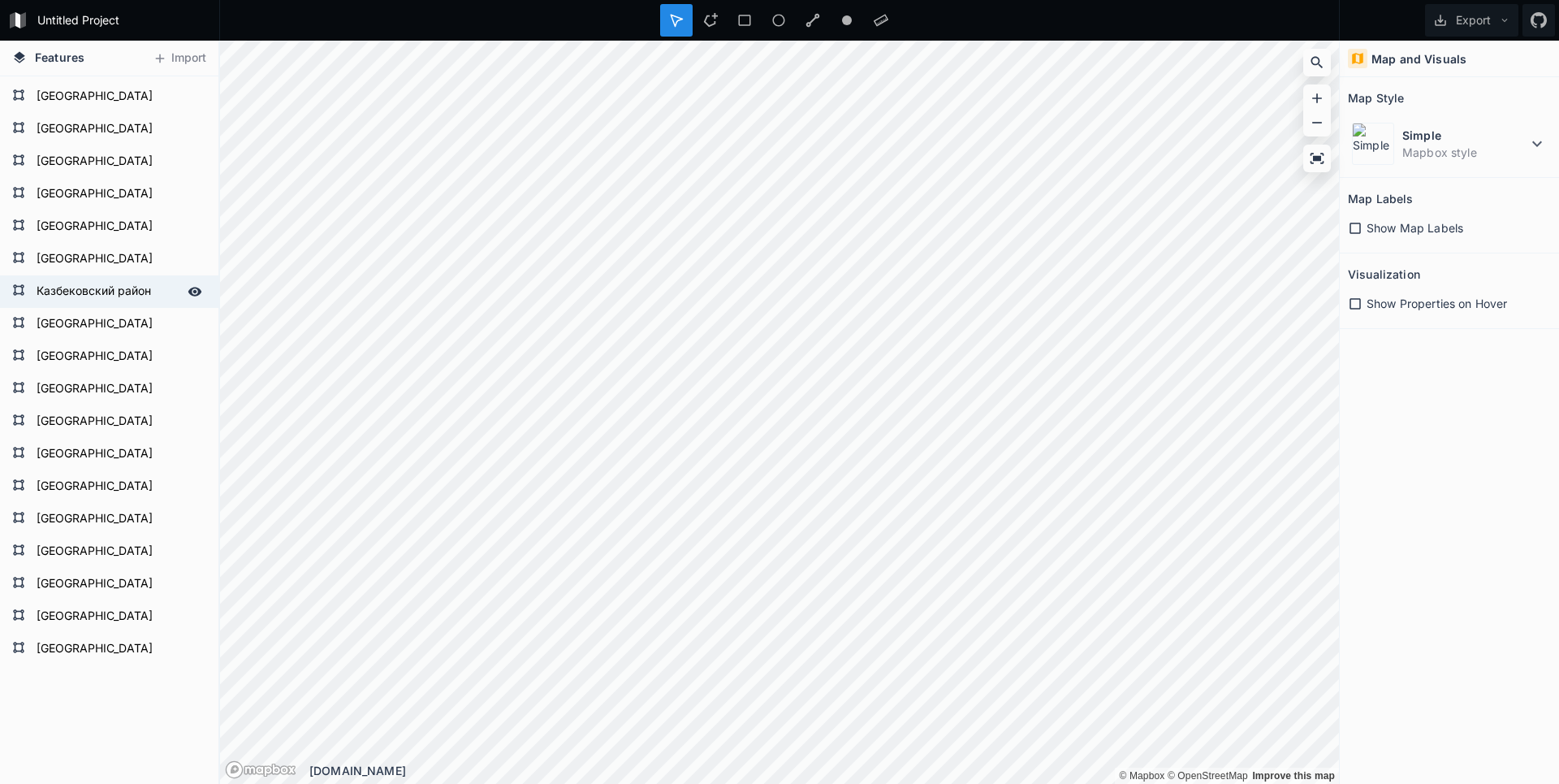
click at [54, 262] on div "Features Import Каякентский район Новолакский район Гунибский район Ногайский р…" at bounding box center [780, 412] width 1559 height 743
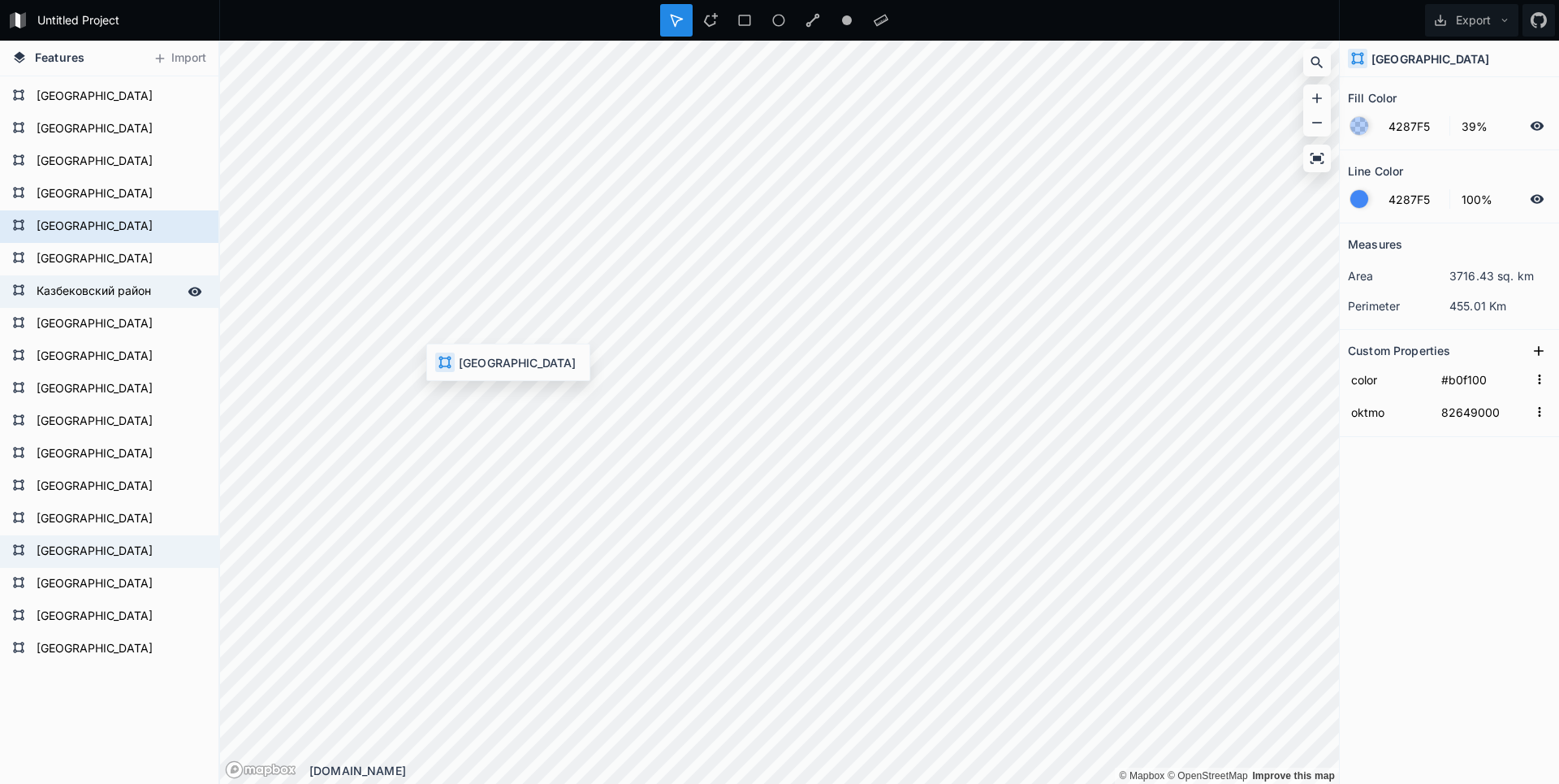
type input "#edd002"
type input "82640000"
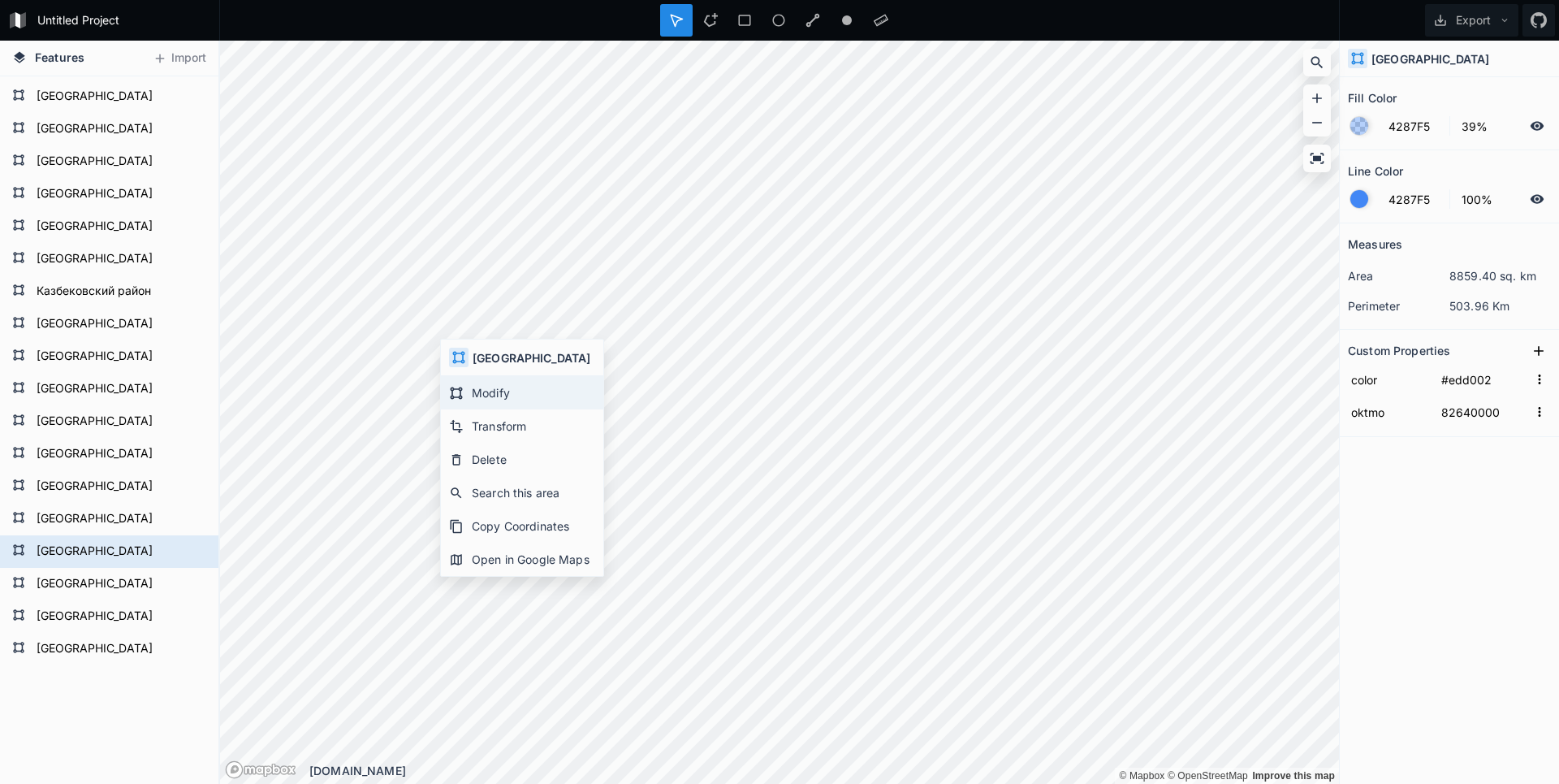
click at [469, 394] on div "Modify" at bounding box center [522, 392] width 162 height 33
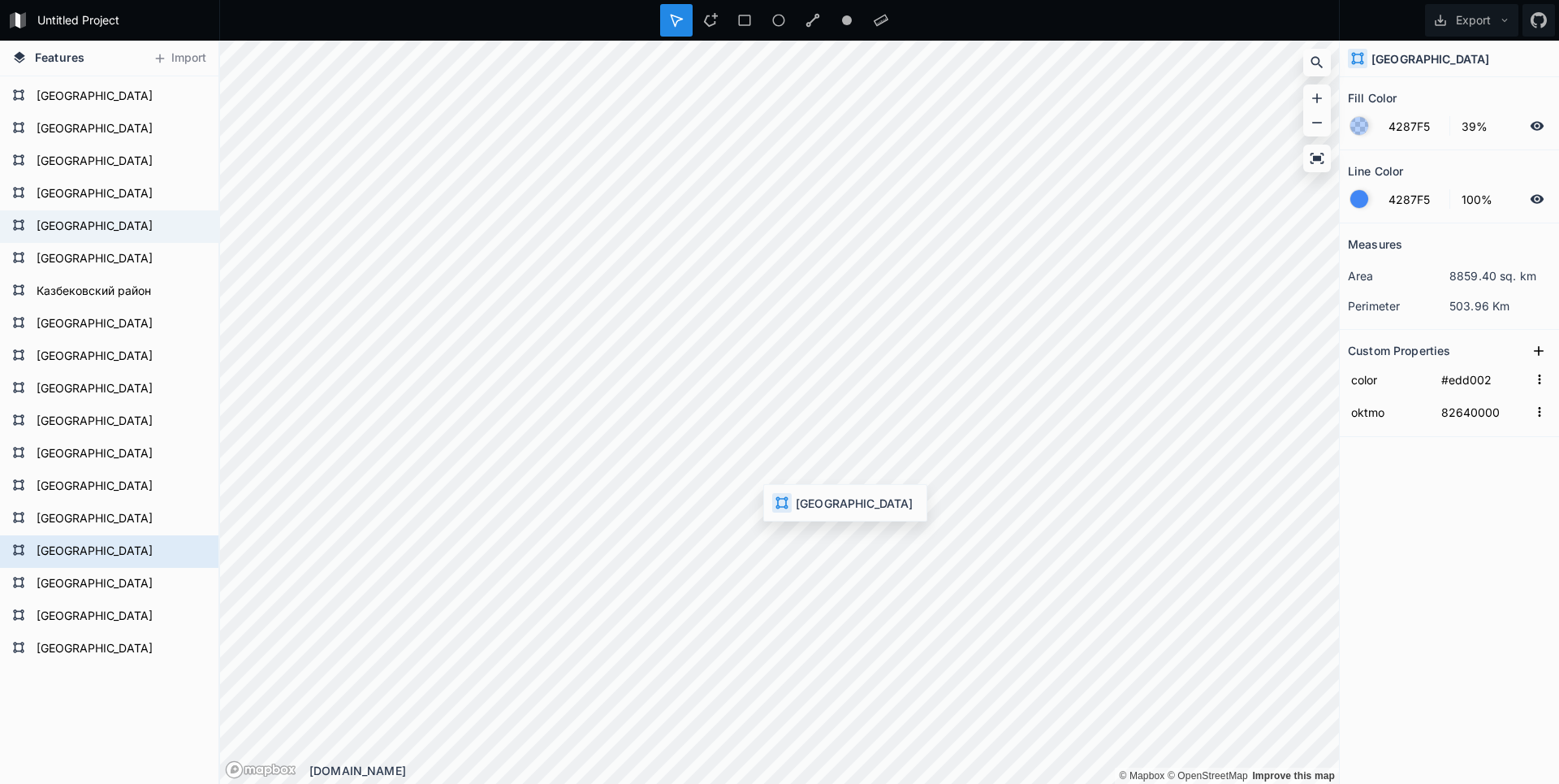
type input "#b0f100"
type input "82649000"
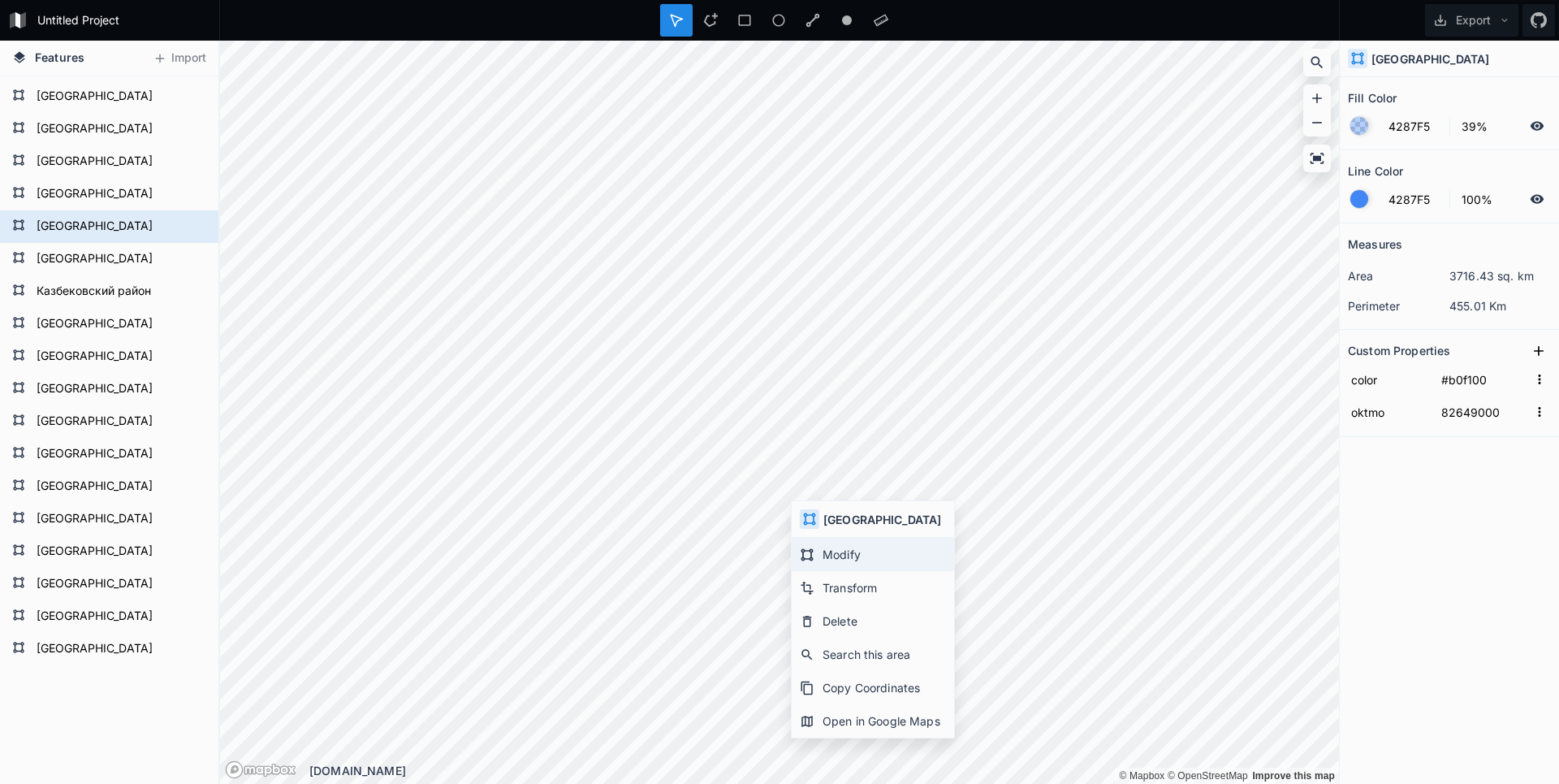
click at [834, 554] on div "Modify" at bounding box center [873, 554] width 162 height 33
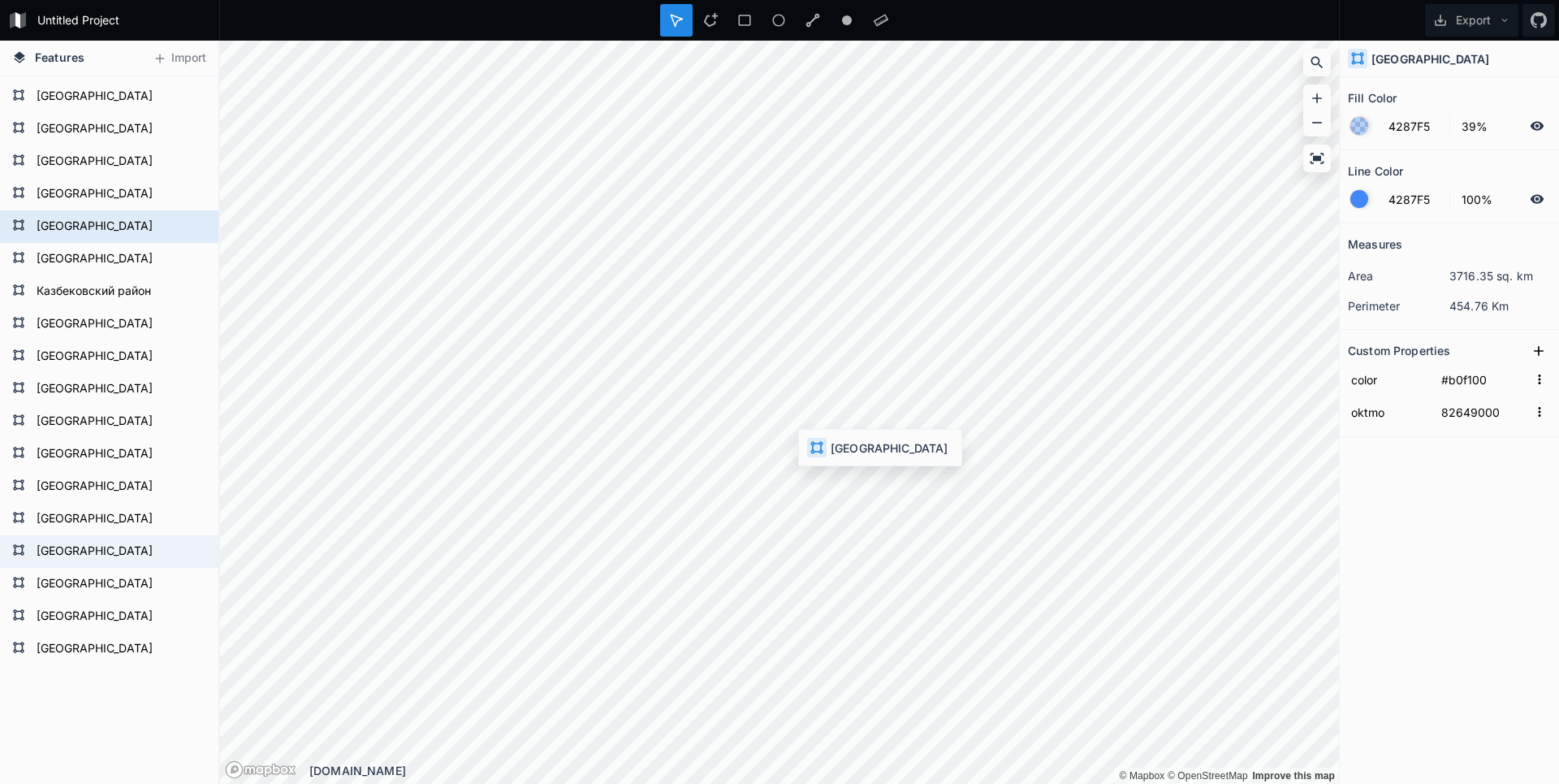
type input "#edd002"
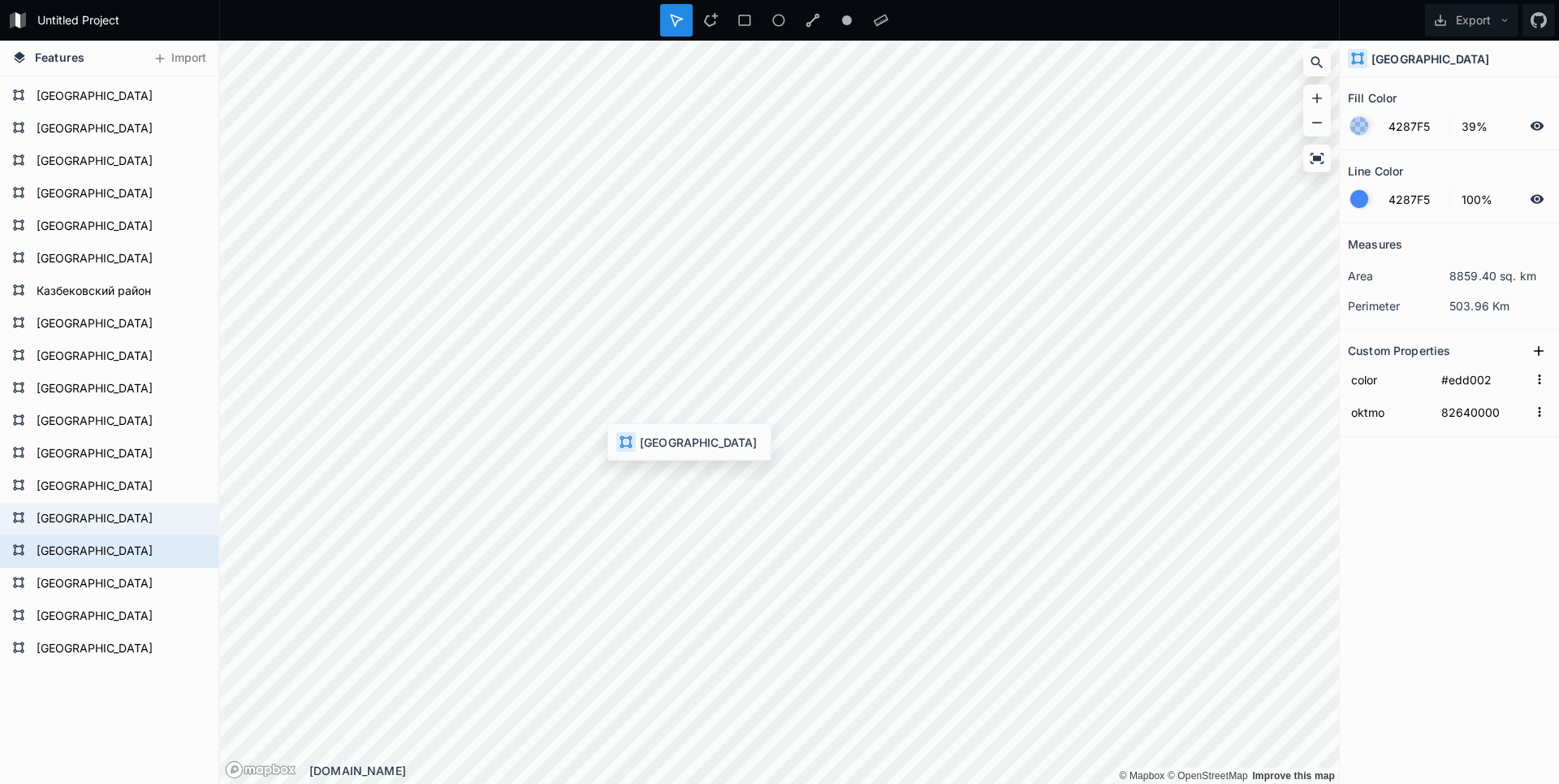
type input "82611000"
click at [1192, 783] on html "Untitled Project Export Features Import Каякентский район Новолакский район Гун…" at bounding box center [780, 392] width 1559 height 784
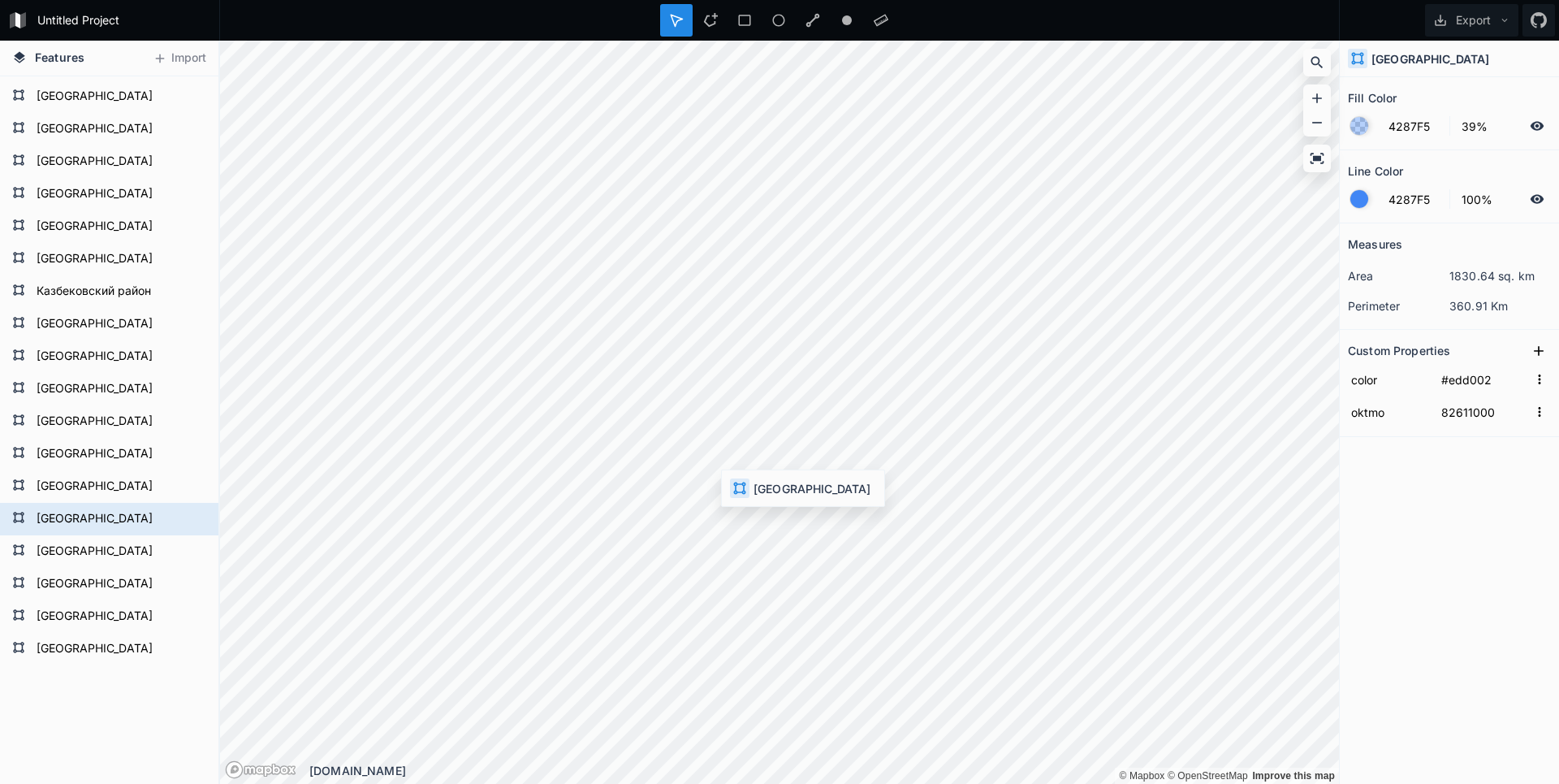
type input "#ee4c01"
type input "82636000"
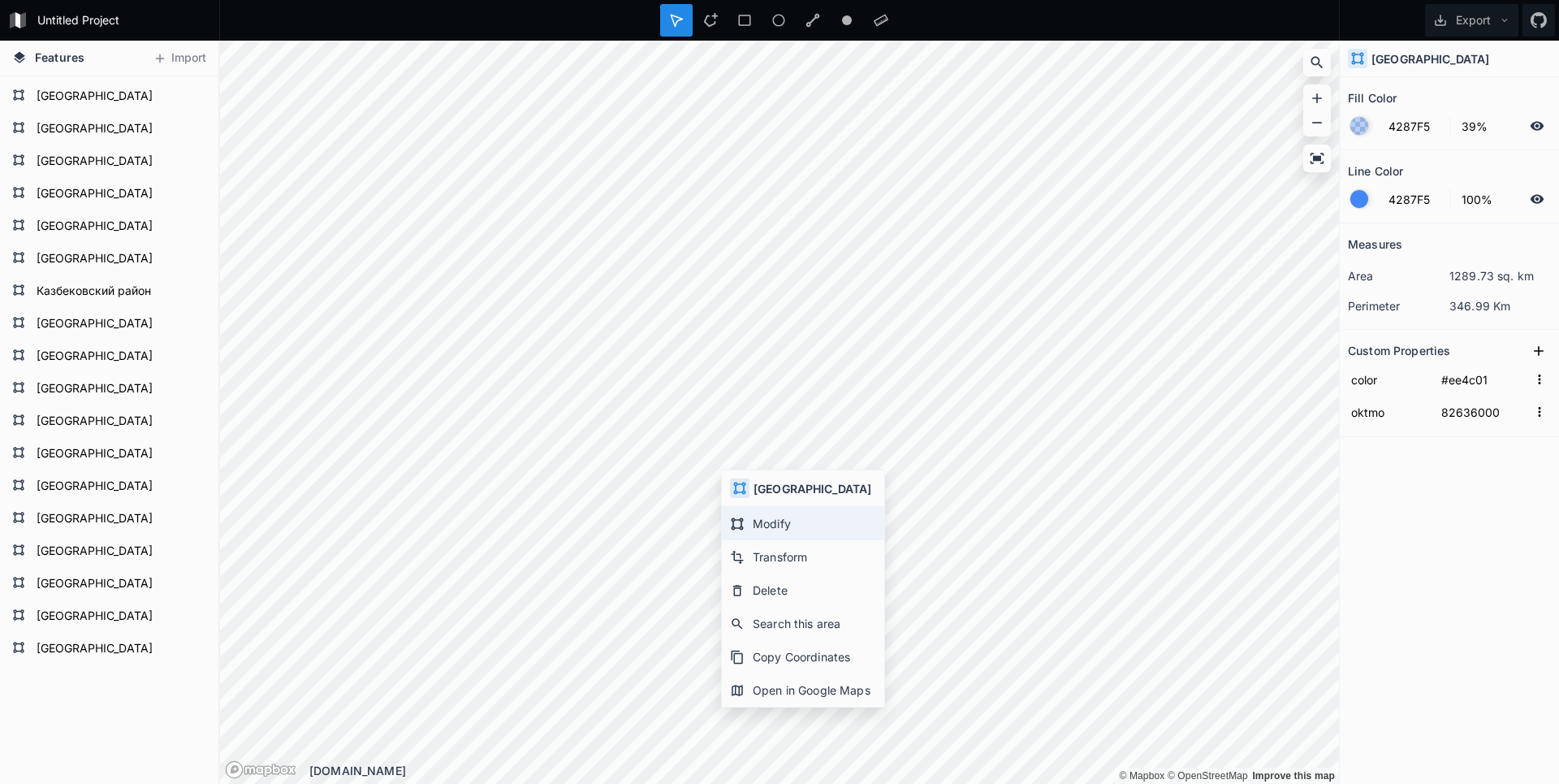
click at [757, 527] on div "Modify" at bounding box center [803, 523] width 162 height 33
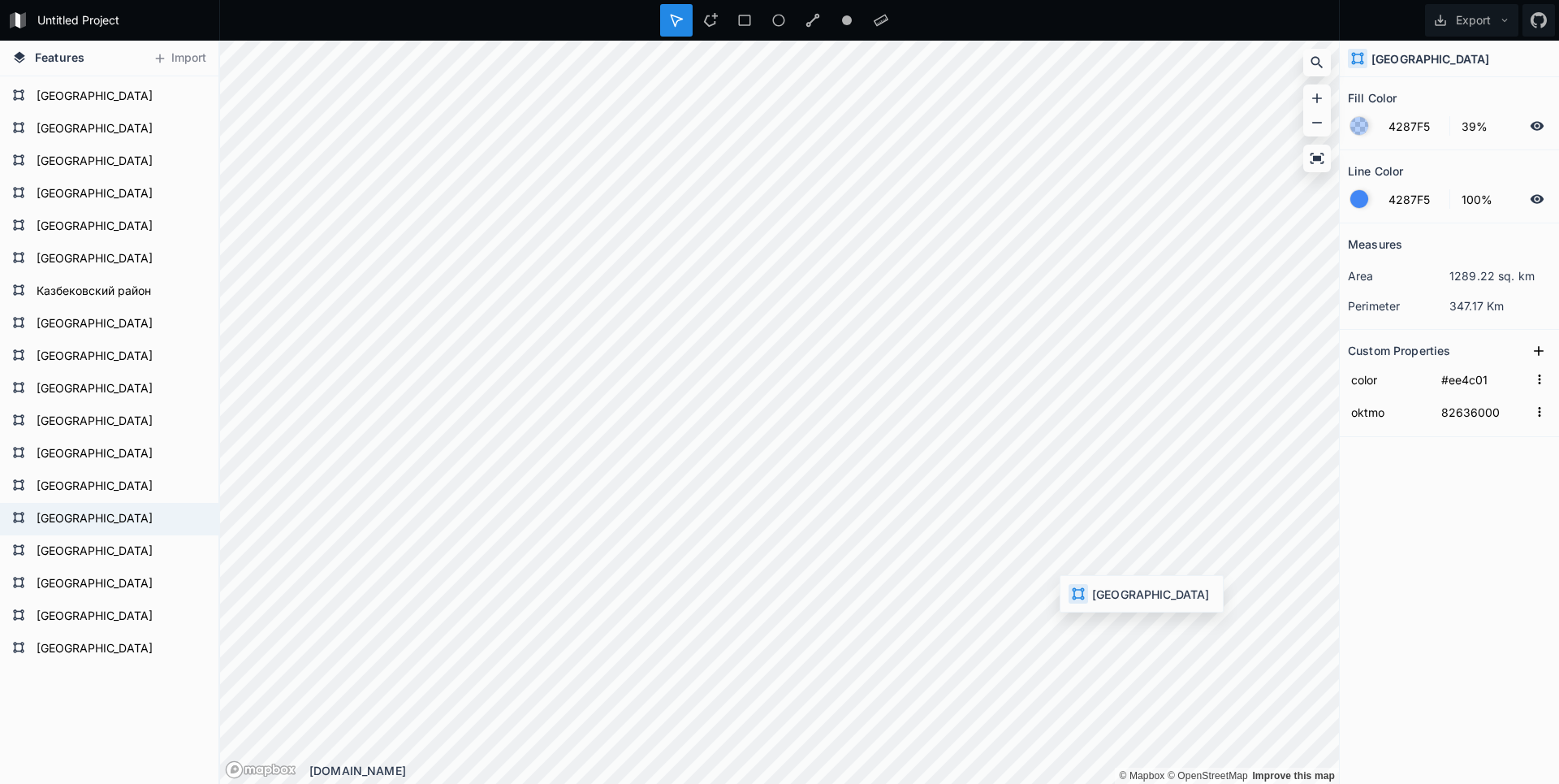
type input "#edd002"
type input "82611000"
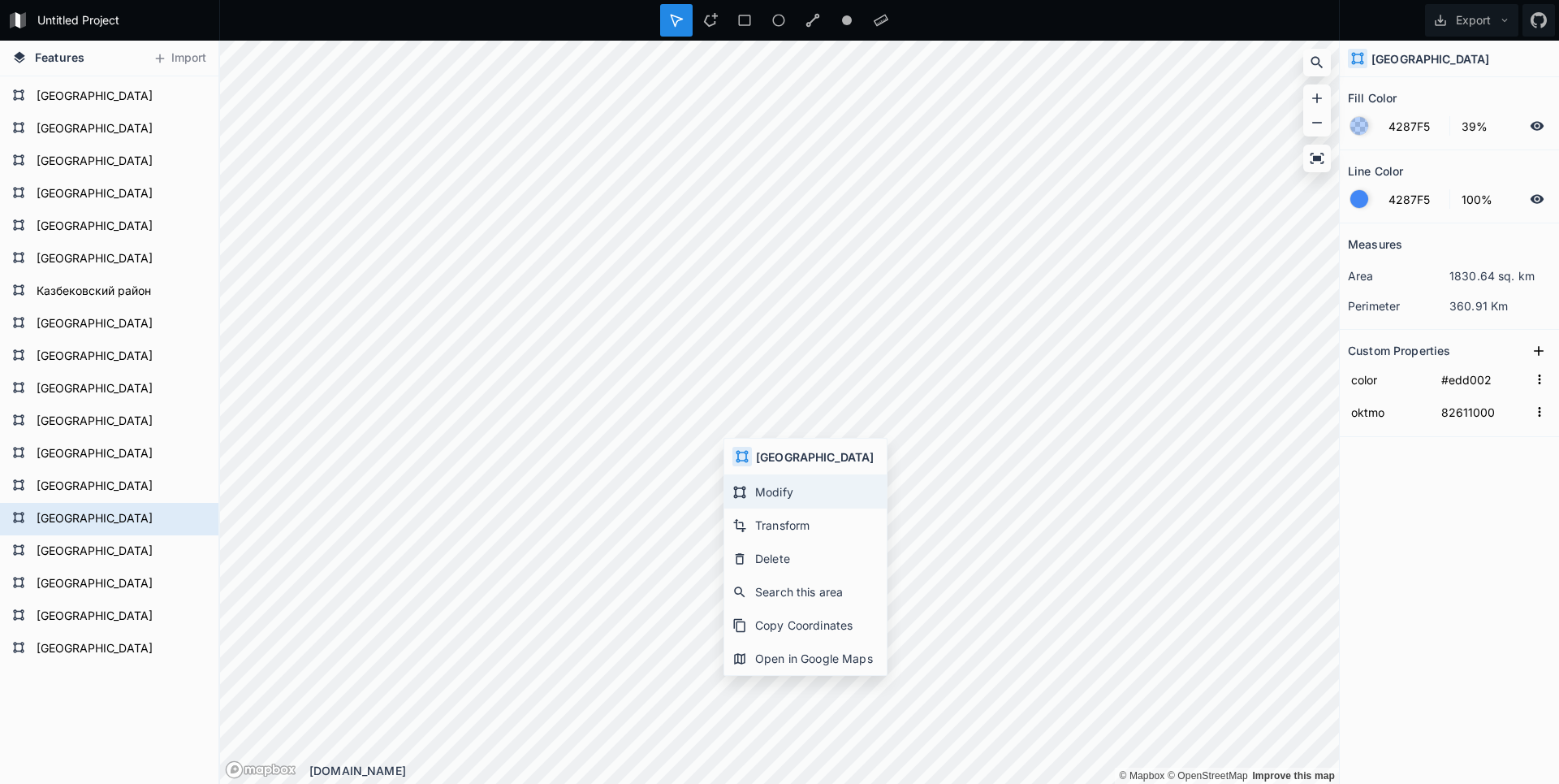
click at [765, 501] on div "Modify" at bounding box center [806, 491] width 162 height 33
type input "#ee4c01"
type input "82636000"
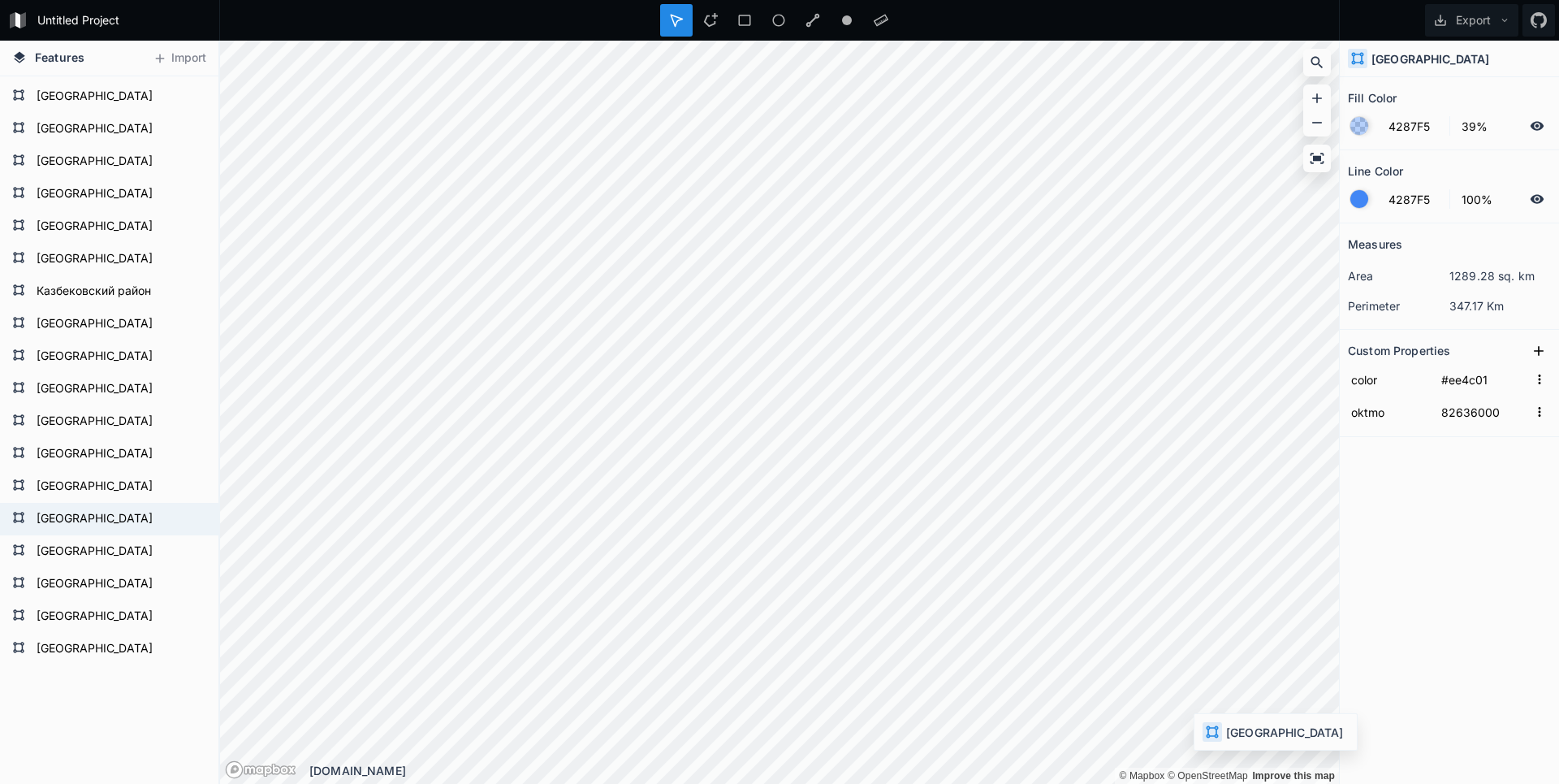
type input "#edd002"
type input "82611000"
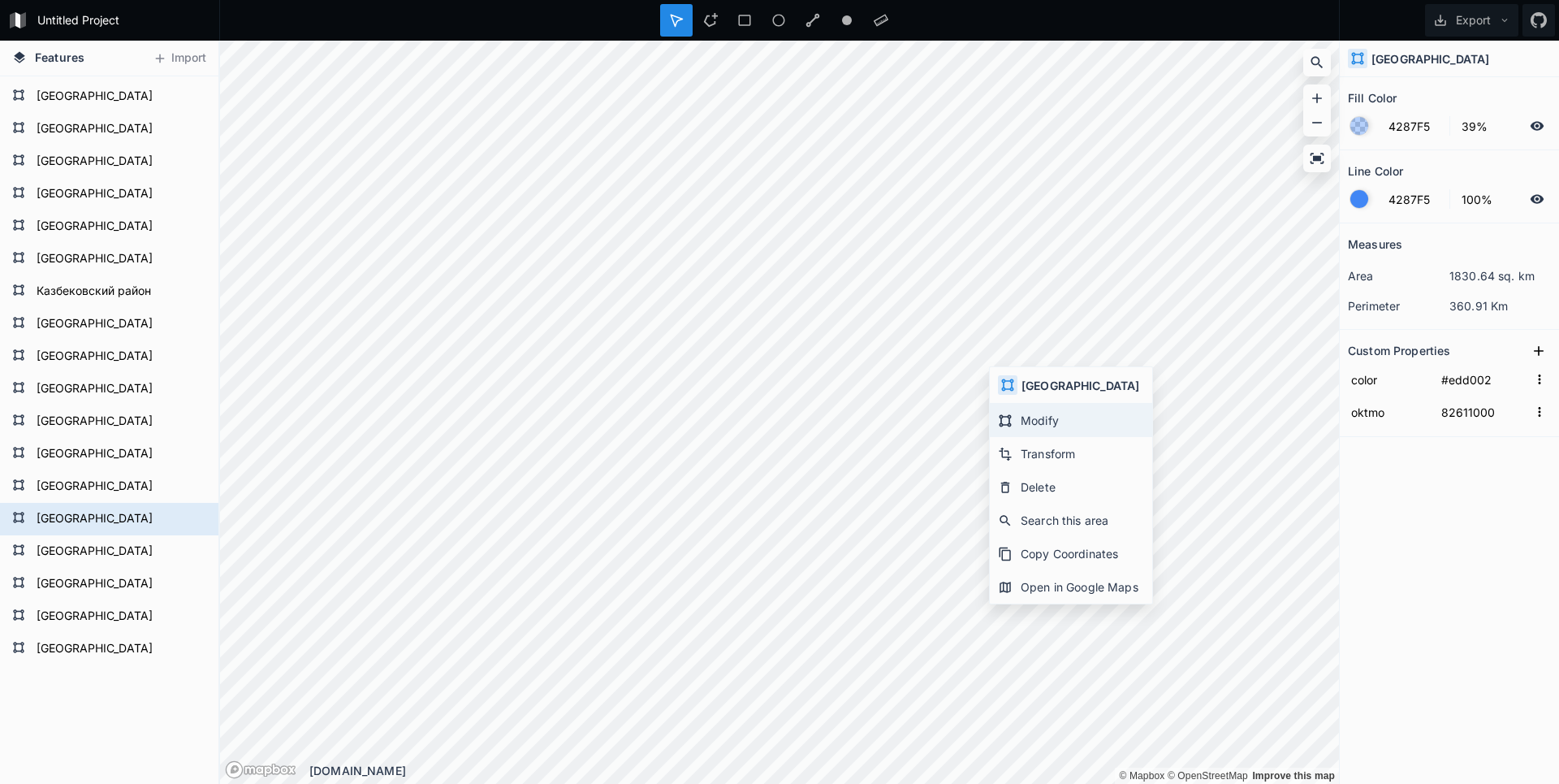
click at [1023, 406] on div "Modify" at bounding box center [1071, 419] width 162 height 33
click at [1019, 381] on div "Modify" at bounding box center [1065, 385] width 162 height 33
type input "82701000"
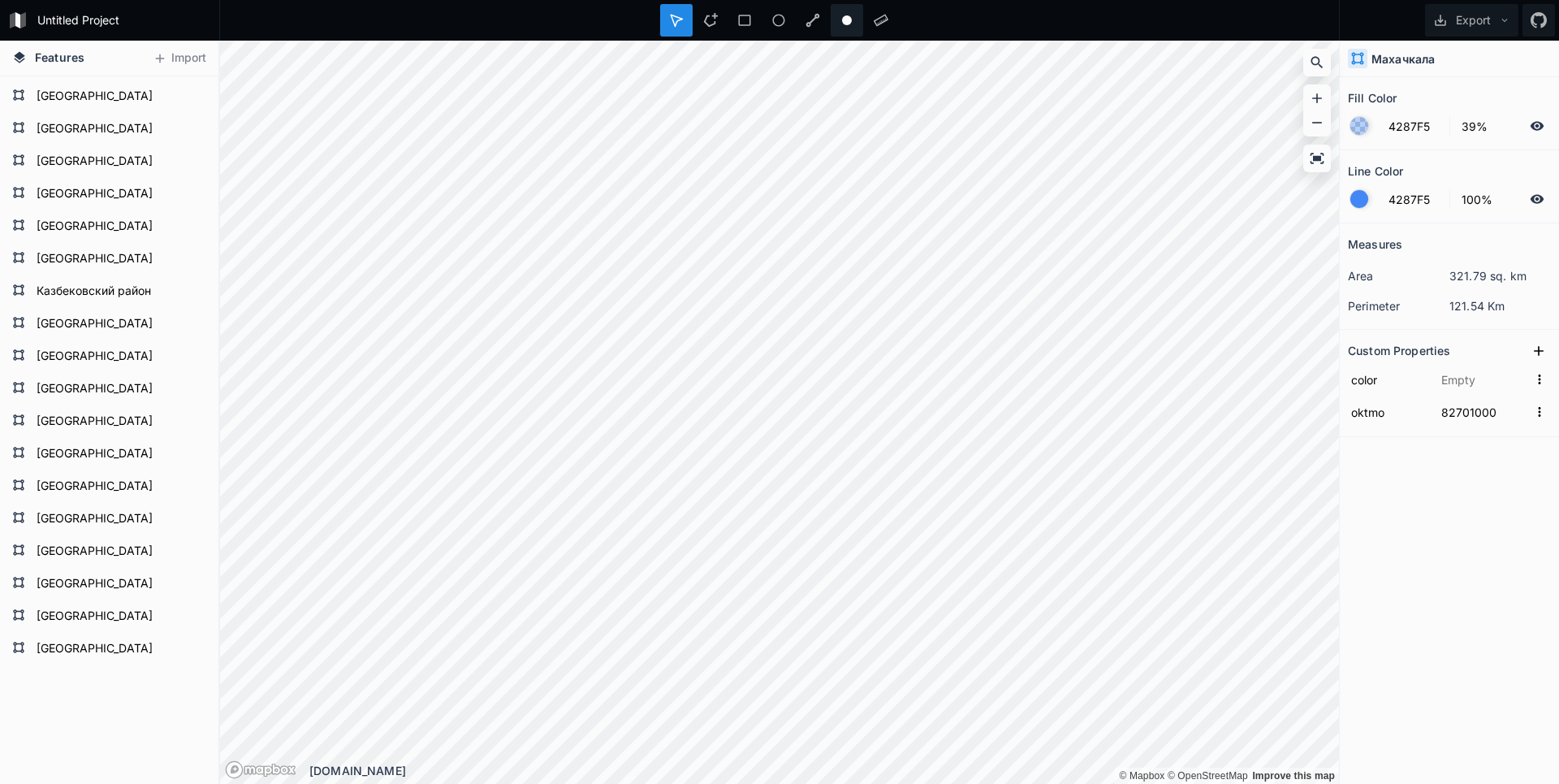
click at [842, 29] on div "Untitled Project Export Features Import Каякентский район Новолакский район Гун…" at bounding box center [780, 392] width 1559 height 784
click at [1022, 32] on div "Untitled Project Export Features Import Каякентский район Новолакский район Гун…" at bounding box center [780, 392] width 1559 height 784
type input "#ee6f01"
type input "82634000"
click at [758, 484] on div "Modify" at bounding box center [813, 493] width 162 height 33
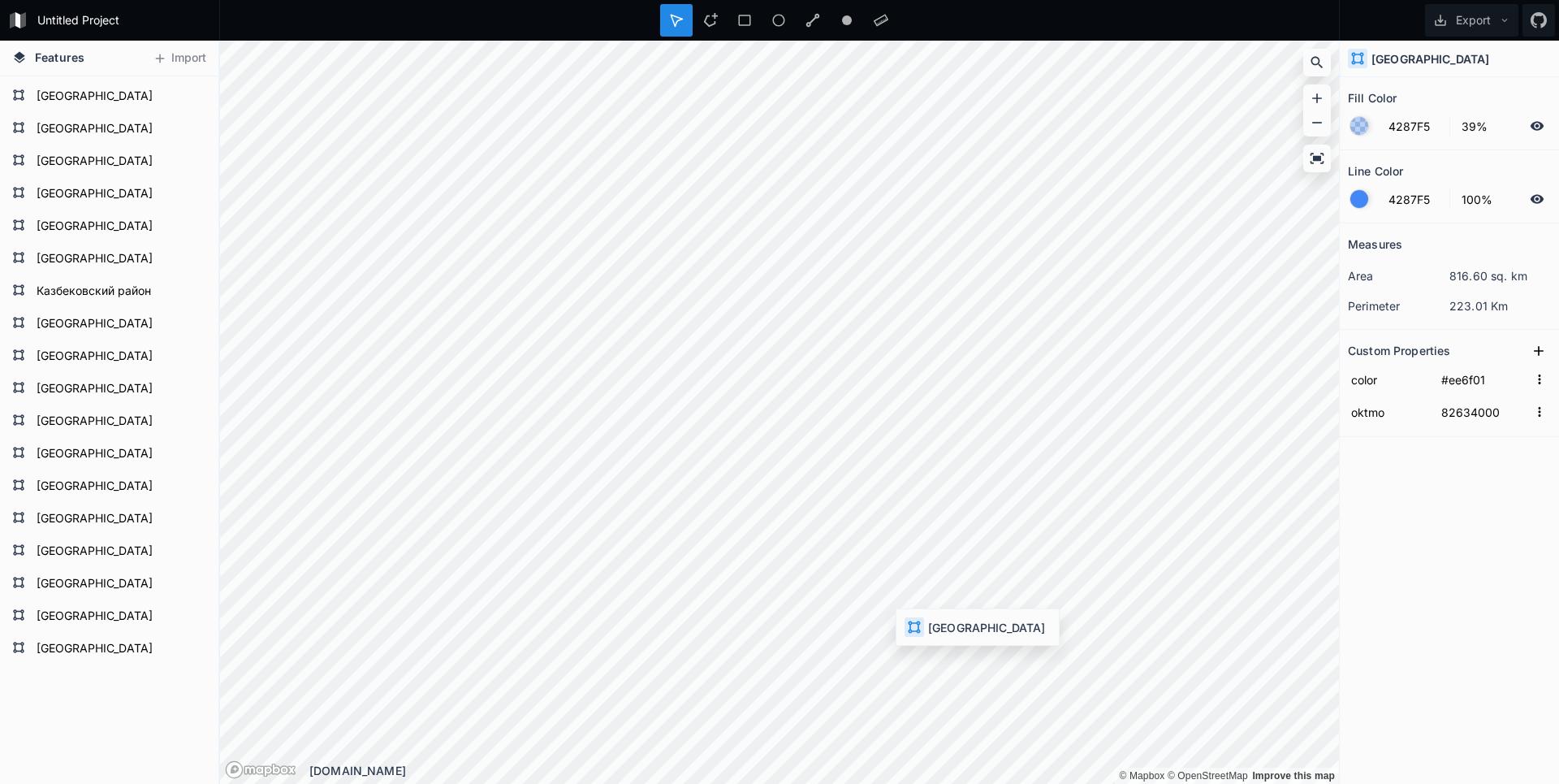
type input "#ee4c01"
type input "82644000"
click at [922, 660] on div "Modify" at bounding box center [951, 661] width 162 height 33
type input "#ee6f01"
type input "82634000"
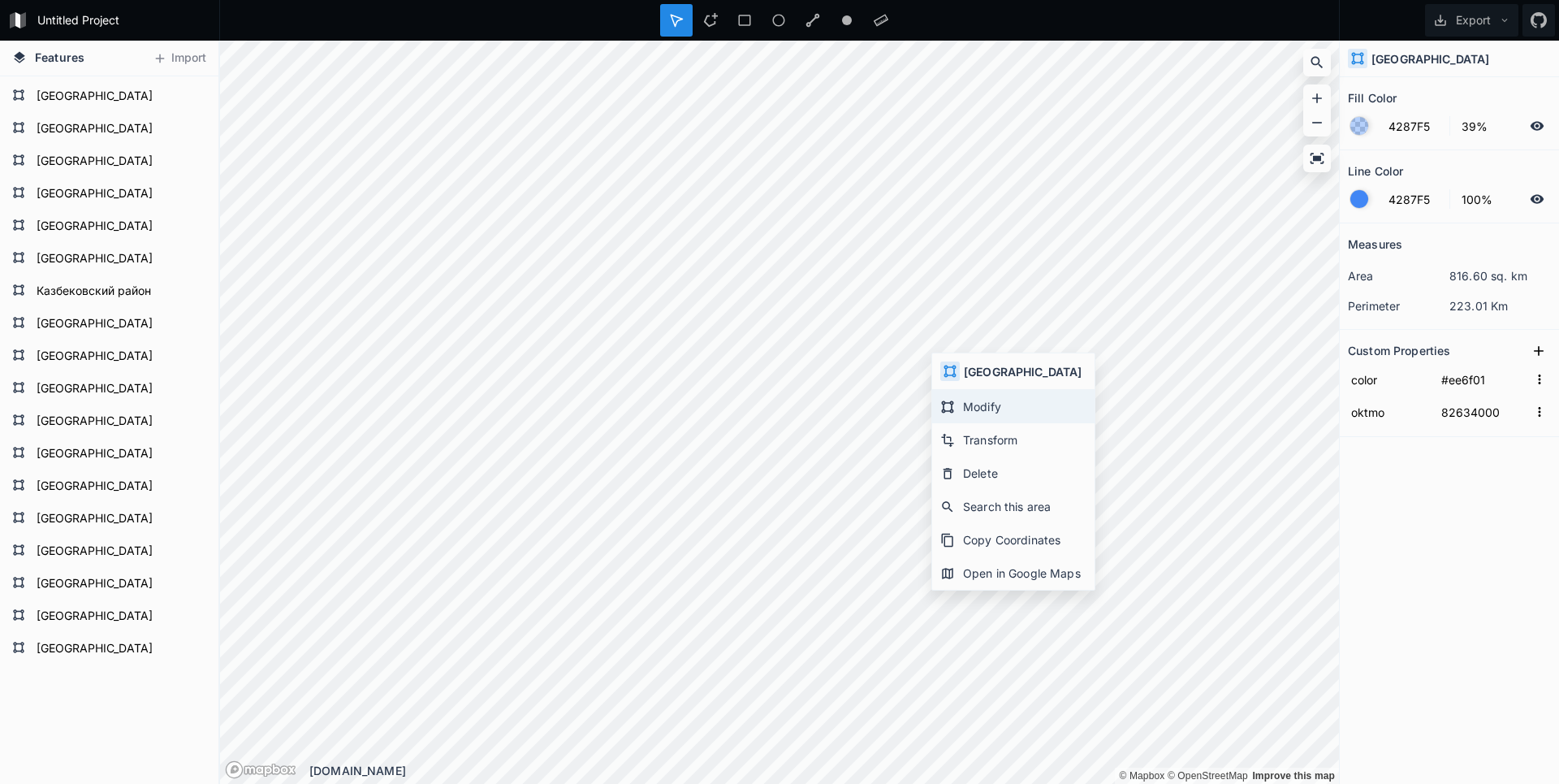
click at [991, 412] on div "Modify" at bounding box center [1014, 406] width 162 height 33
type input "#ee4c01"
type input "82651000"
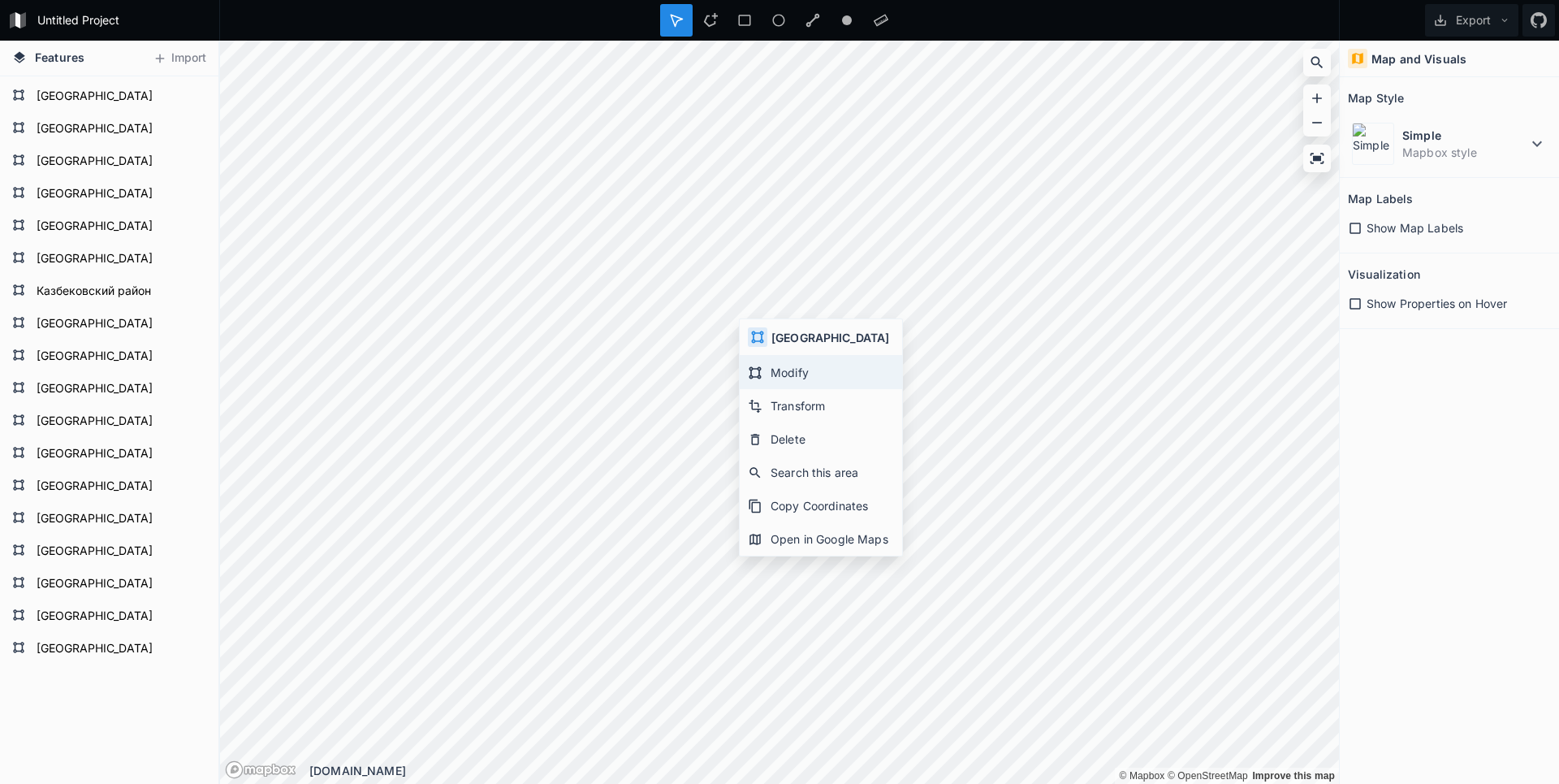
click at [778, 366] on div "Modify" at bounding box center [821, 372] width 162 height 33
click at [1103, 783] on html "Untitled Project Export Features Import Каякентский район Новолакский район Гун…" at bounding box center [780, 392] width 1559 height 784
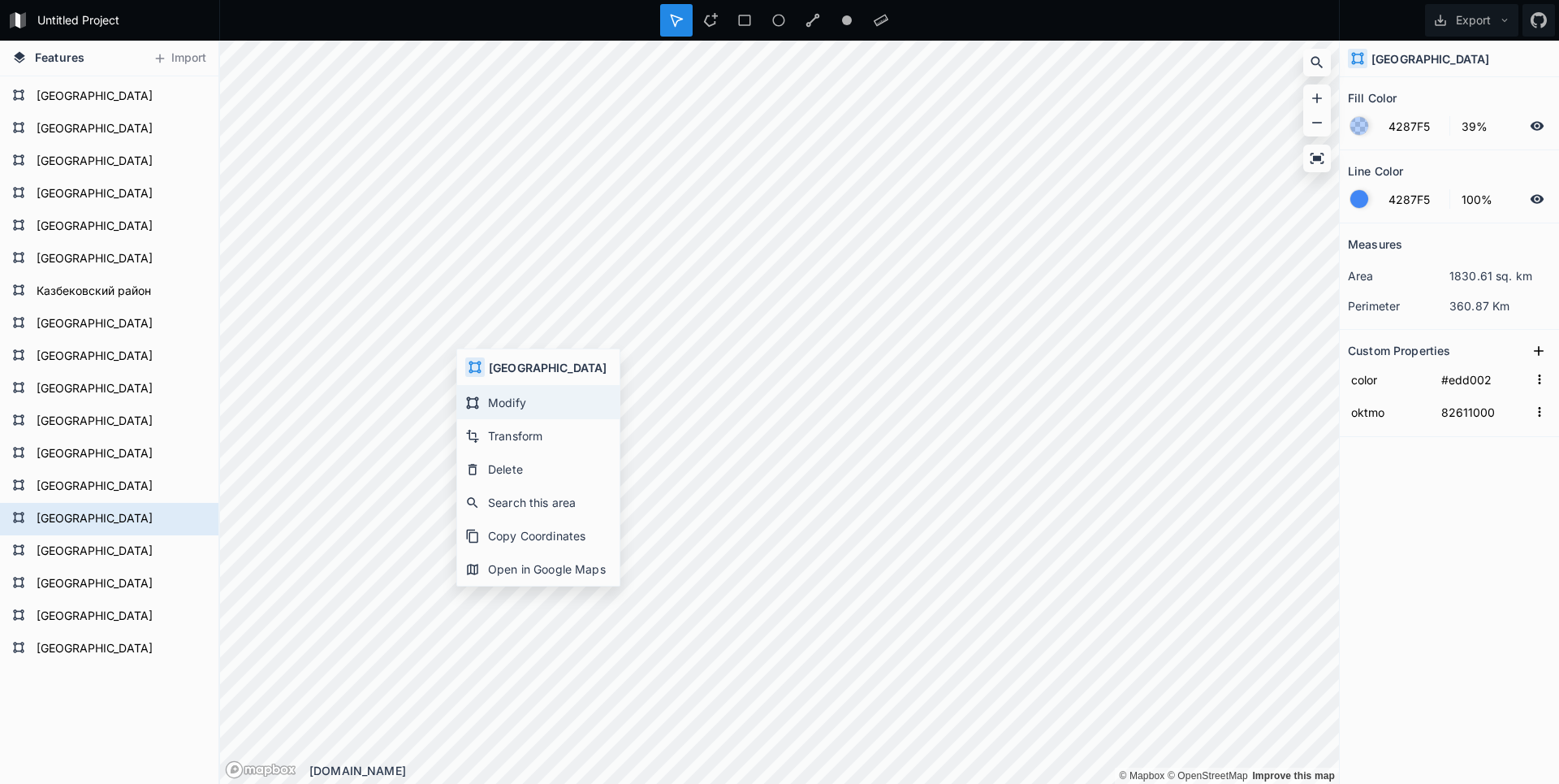
click at [502, 402] on div "Modify" at bounding box center [538, 402] width 162 height 33
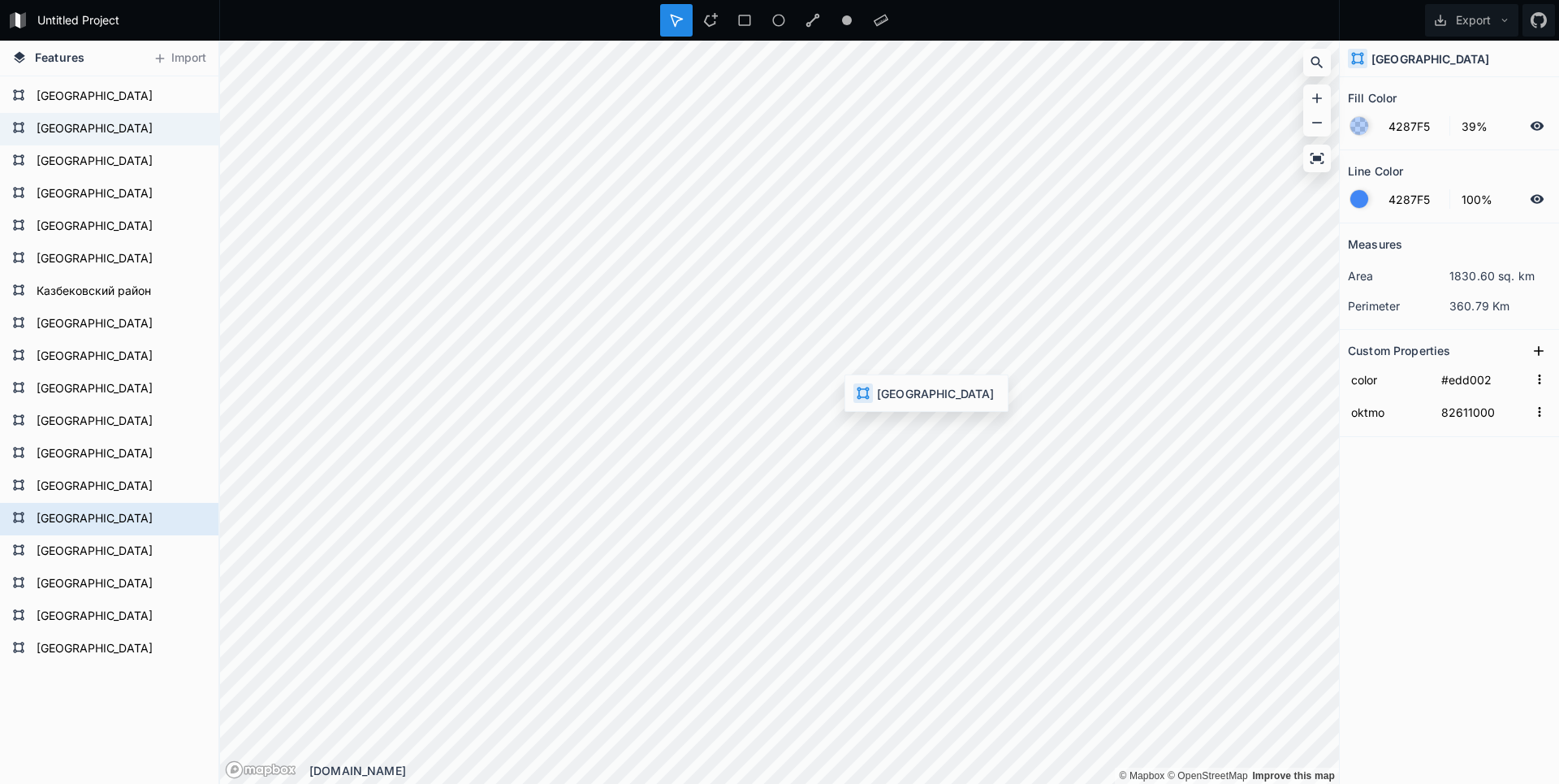
type input "#ee4c01"
type input "82635000"
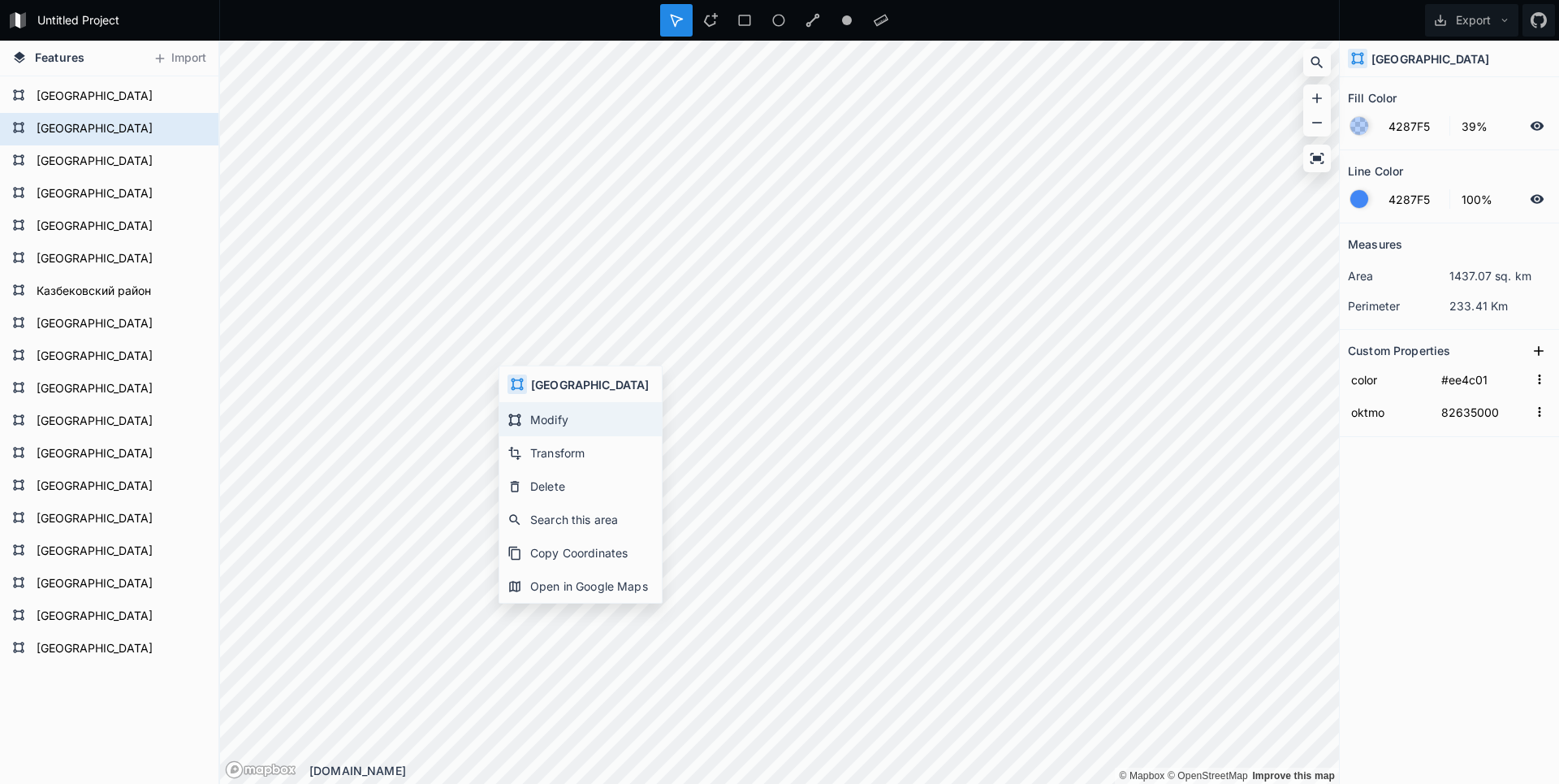
click at [539, 411] on div "Modify" at bounding box center [581, 419] width 162 height 33
type input "#edd002"
type input "82611000"
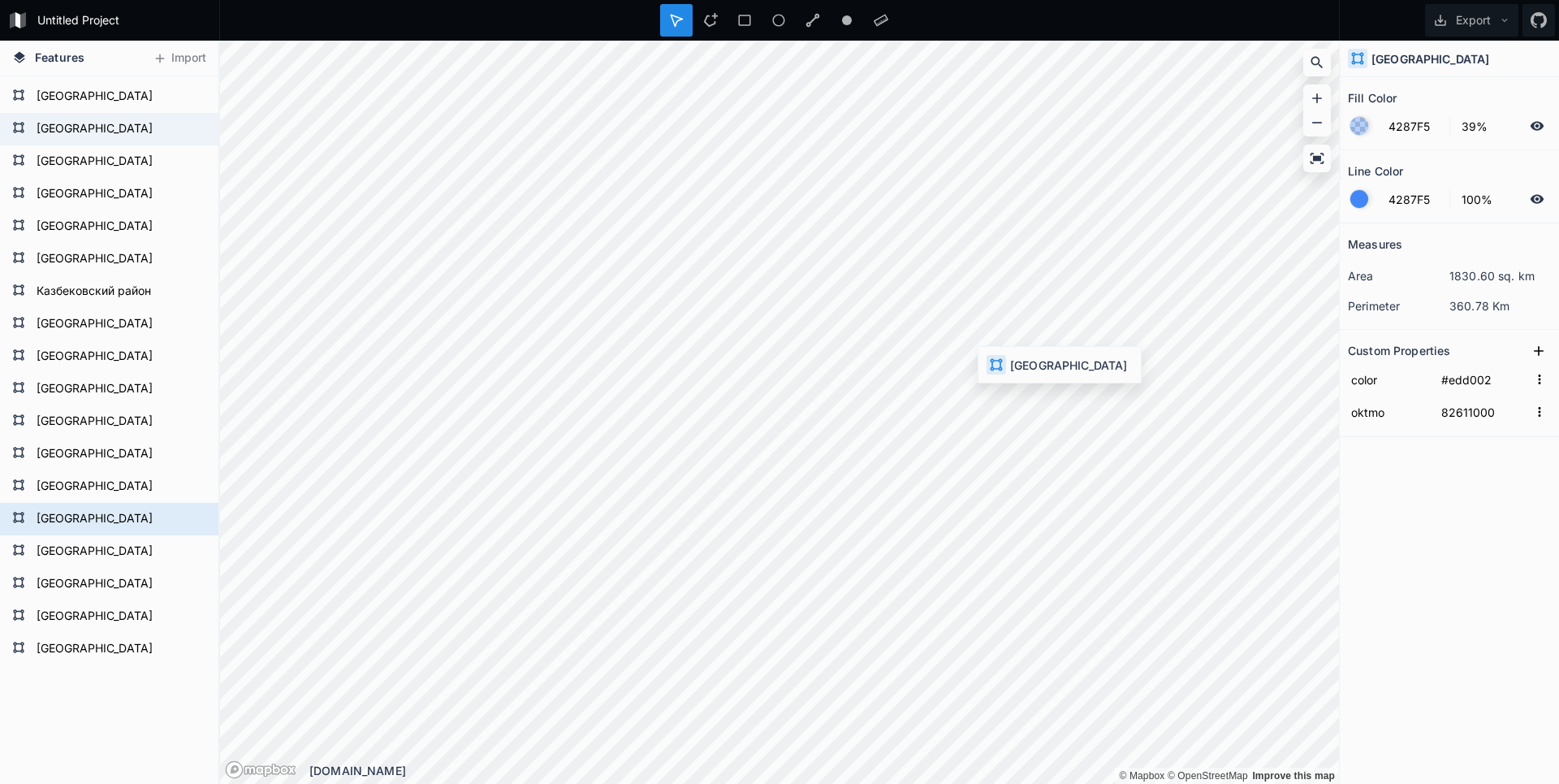
type input "#ee4c01"
type input "82635000"
click at [733, 783] on html "Untitled Project Export Features Import Каякентский район Новолакский район Гун…" at bounding box center [780, 392] width 1559 height 784
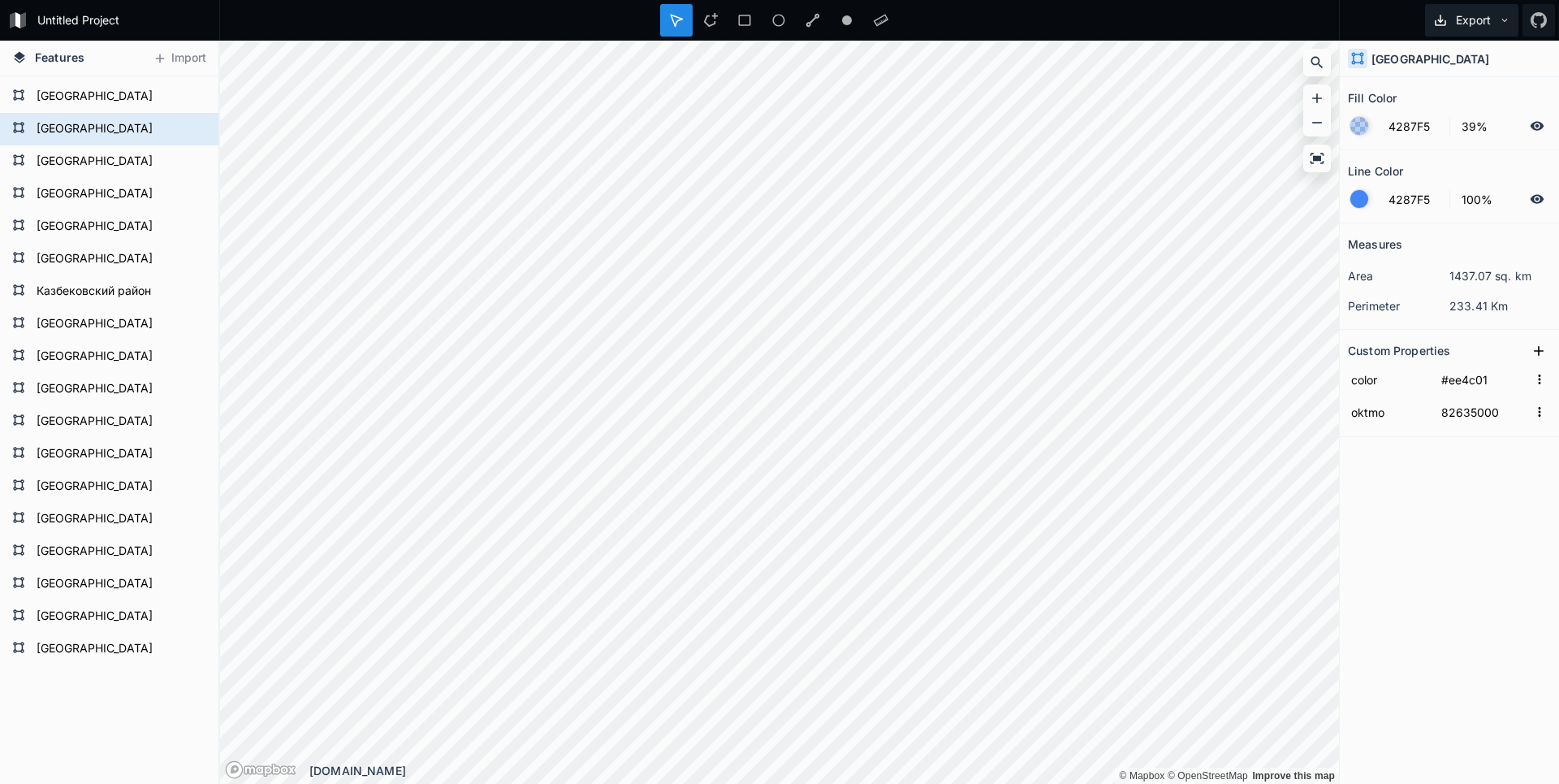
click at [1482, 21] on button "Export" at bounding box center [1472, 21] width 94 height 32
click at [1464, 100] on div "Export as .geojson" at bounding box center [1469, 93] width 162 height 33
click at [763, 0] on html "Untitled Project Export Features Import Каякентский район Новолакский район Гун…" at bounding box center [780, 392] width 1559 height 784
click at [761, 386] on div "Modify" at bounding box center [799, 388] width 162 height 33
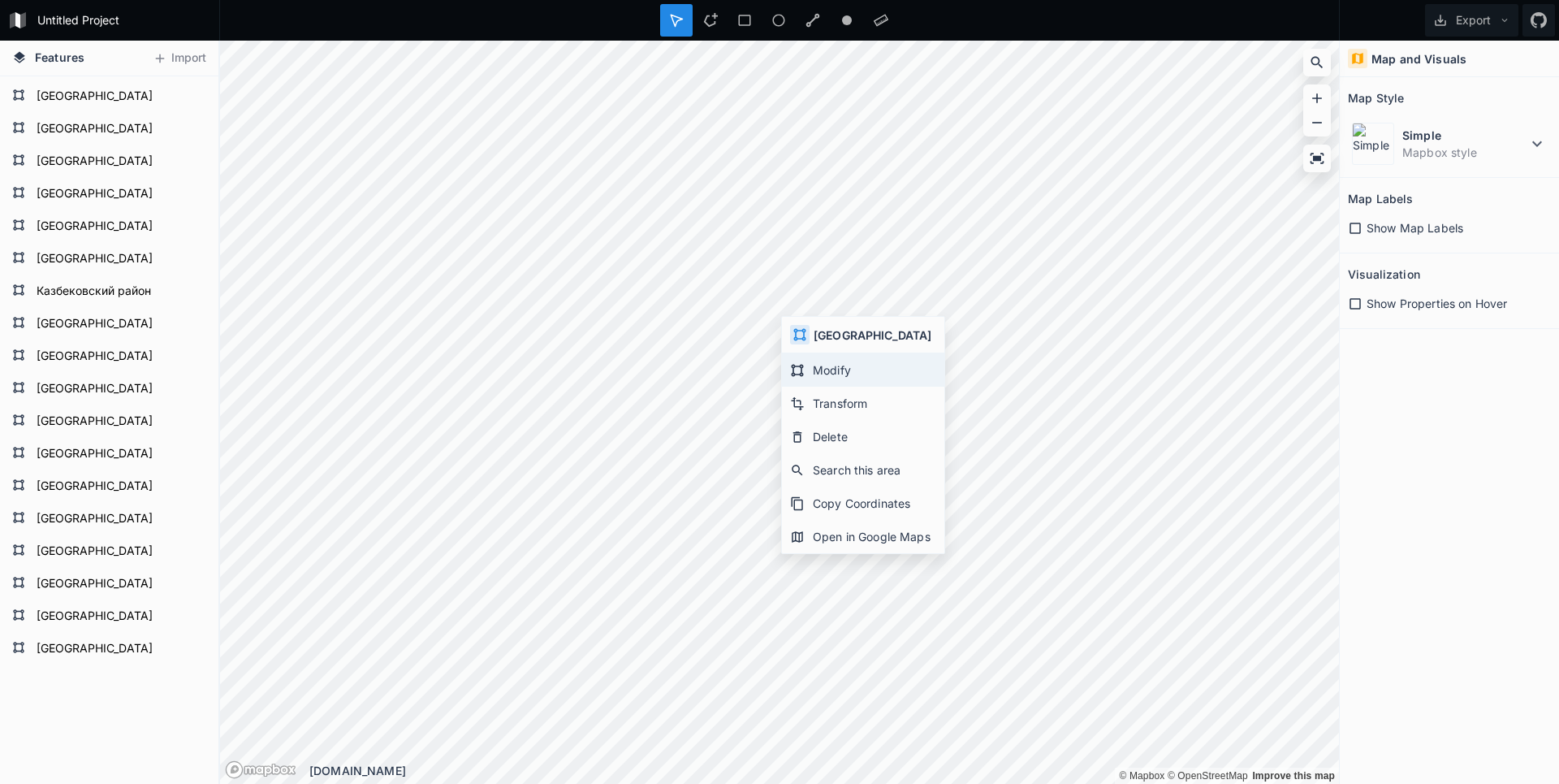
click at [840, 369] on div "Modify" at bounding box center [863, 369] width 162 height 33
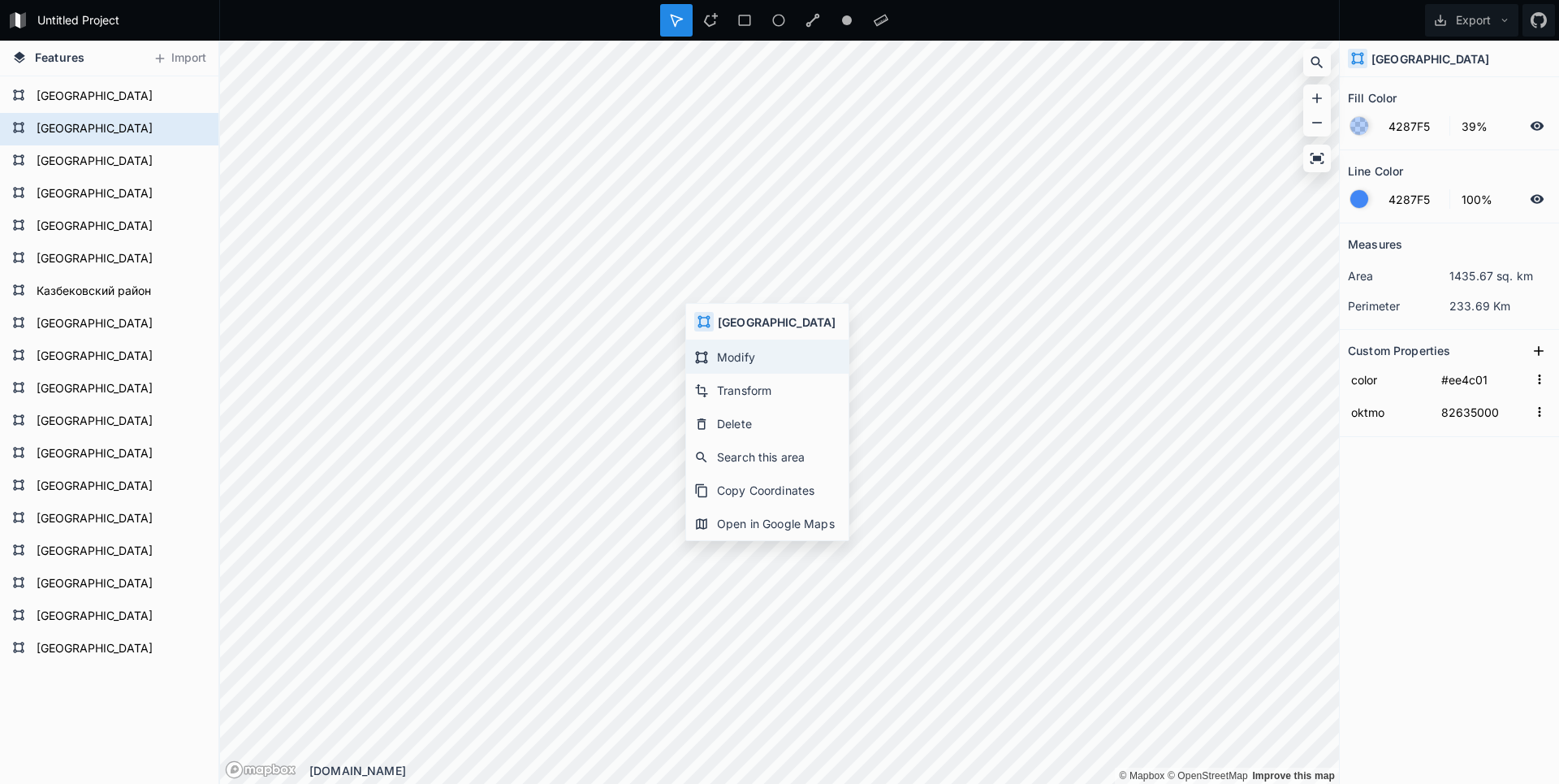
click at [717, 358] on div "Modify" at bounding box center [767, 356] width 162 height 33
